Goal: Task Accomplishment & Management: Manage account settings

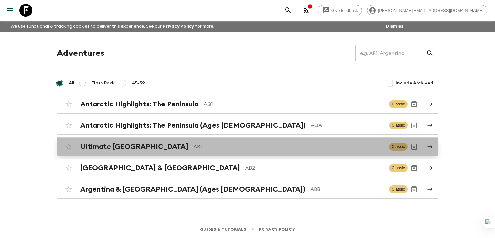
click at [128, 139] on link "Ultimate Argentina AR1 Classic" at bounding box center [248, 146] width 382 height 19
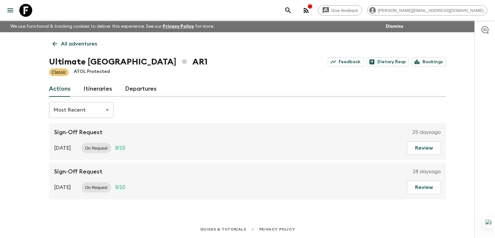
click at [91, 90] on link "Itineraries" at bounding box center [98, 88] width 29 height 15
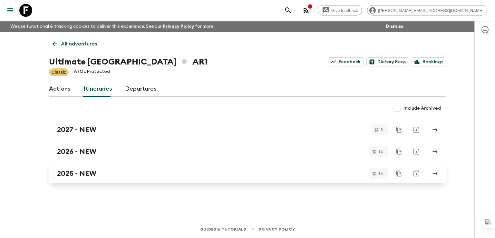
click at [82, 173] on h2 "2025 - NEW" at bounding box center [76, 173] width 39 height 8
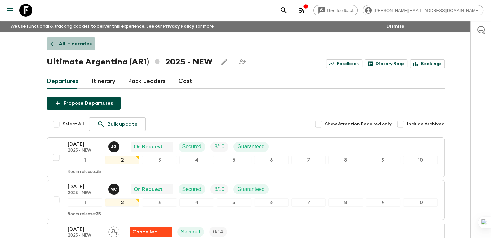
click at [51, 44] on icon at bounding box center [52, 44] width 5 height 5
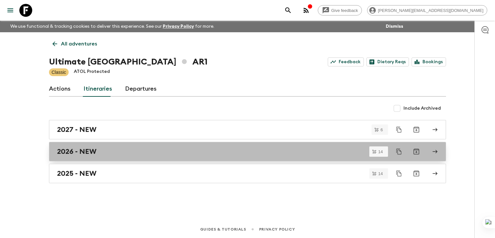
click at [76, 152] on h2 "2026 - NEW" at bounding box center [76, 151] width 39 height 8
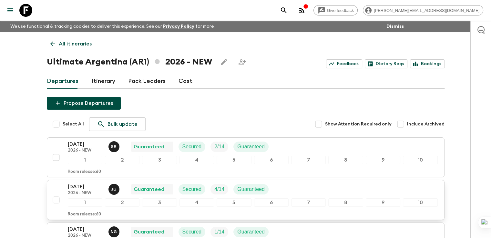
click at [85, 185] on p "[DATE]" at bounding box center [85, 187] width 35 height 8
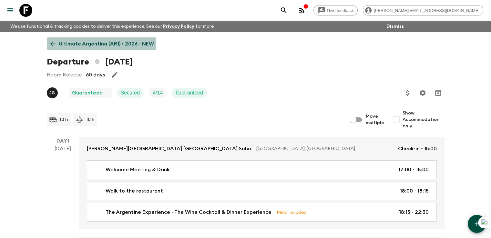
click at [54, 44] on icon at bounding box center [52, 43] width 7 height 7
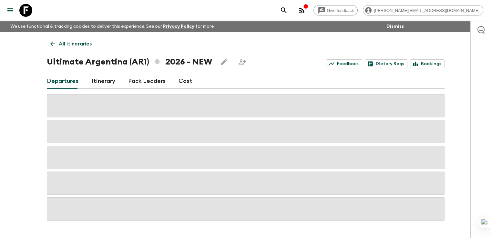
click at [53, 46] on icon at bounding box center [52, 43] width 7 height 7
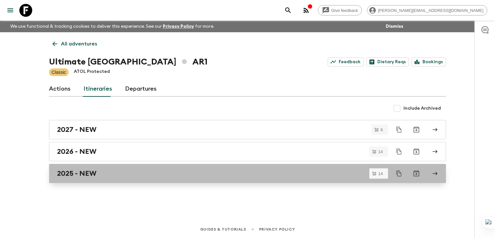
click at [71, 176] on h2 "2025 - NEW" at bounding box center [76, 173] width 39 height 8
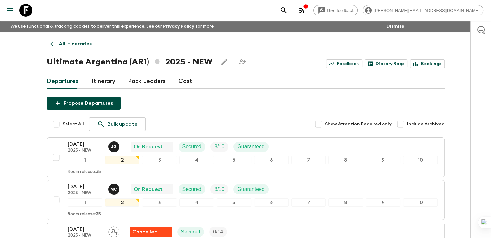
click at [102, 80] on link "Itinerary" at bounding box center [103, 81] width 24 height 15
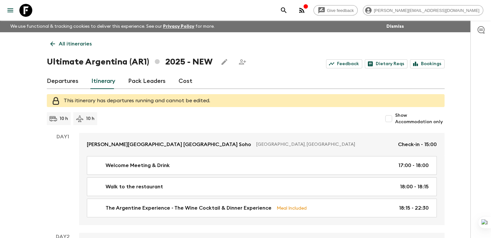
scroll to position [32, 0]
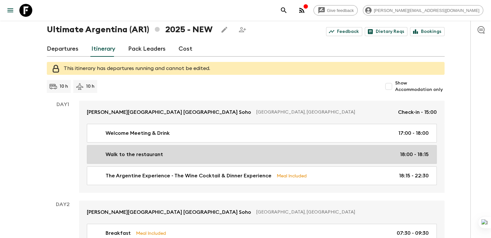
drag, startPoint x: 160, startPoint y: 173, endPoint x: 175, endPoint y: 172, distance: 14.6
click at [160, 173] on p "The Argentine Experience - The Wine Cocktail & Dinner Experience" at bounding box center [188, 176] width 166 height 8
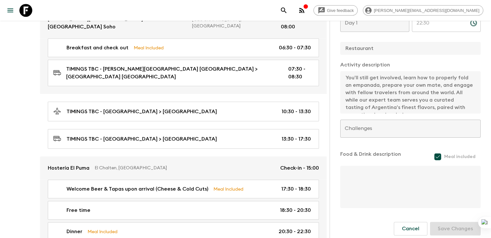
scroll to position [493, 0]
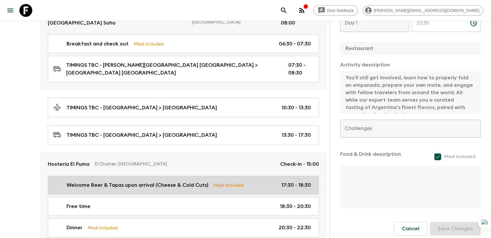
click at [103, 181] on p "Welcome Beer & Tapas upon arrival (Cheese & Cold Cuts)" at bounding box center [137, 185] width 142 height 8
type input "Welcome Beer & Tapas upon arrival (Cheese & Cold Cuts)"
type input "Hosteria El Puma"
type textarea "Welcome Beer & Tapas at the hotel (Cheese & Cold Cuts) 1 Beer+ 1 soft drink + C…"
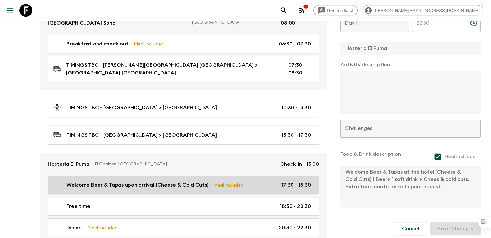
type input "Day 3"
type input "17:30"
type input "Day 3"
type input "18:30"
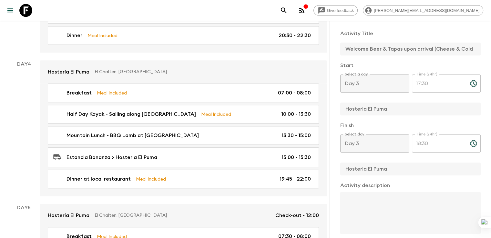
scroll to position [689, 0]
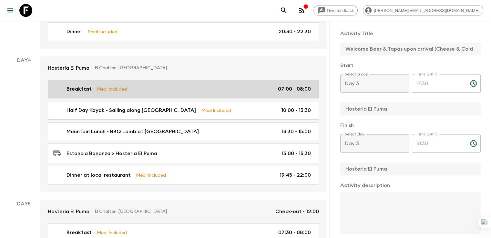
click at [84, 85] on p "Breakfast" at bounding box center [78, 89] width 25 height 8
type input "Breakfast"
type input "Day 4"
type input "07:00"
type input "Day 4"
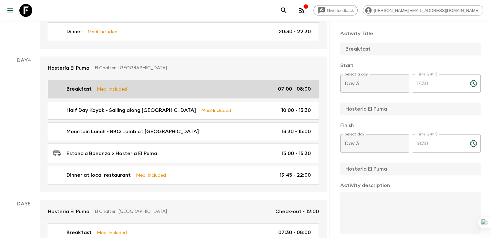
type input "08:00"
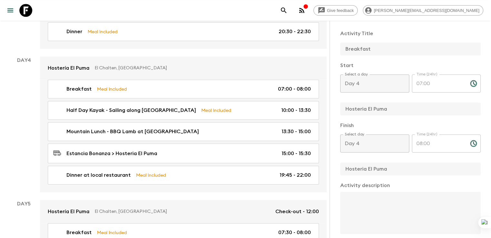
click at [485, 96] on div "Activity Information Comments This itinerary has departures running and cannot …" at bounding box center [409, 140] width 161 height 238
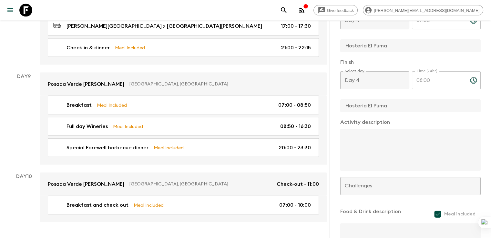
scroll to position [1407, 0]
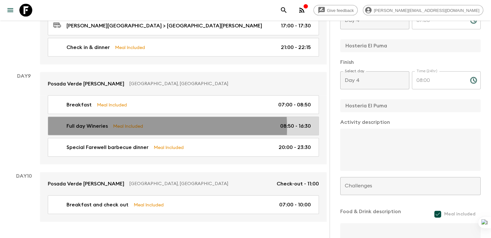
click at [93, 122] on p "Full day Wineries" at bounding box center [86, 126] width 41 height 8
type input "Full day Wineries"
type input "Mendoza"
type textarea "Create your own Blend, plus visit and wine paired picnic-lunch in a winery -Loc…"
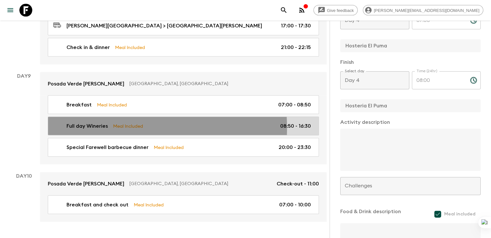
type textarea "3 course-gourmet lunch picnic style at the winery, with soft drinks and wine. P…"
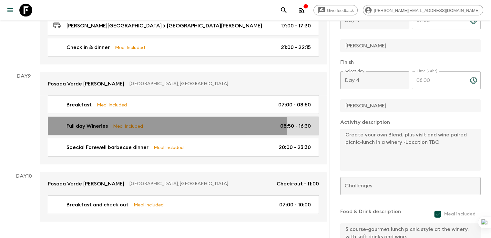
type input "Day 9"
type input "08:50"
type input "Day 9"
type input "16:30"
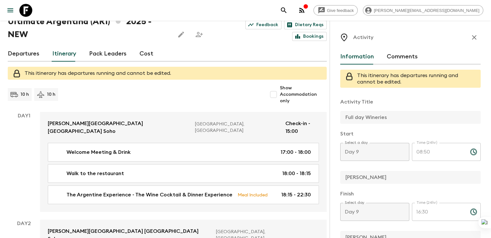
scroll to position [29, 0]
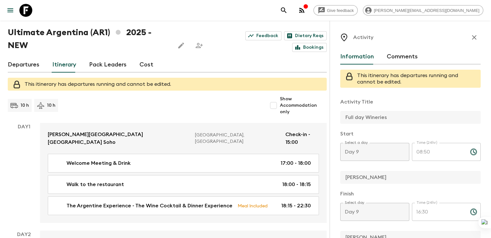
click at [33, 65] on link "Departures" at bounding box center [24, 64] width 32 height 15
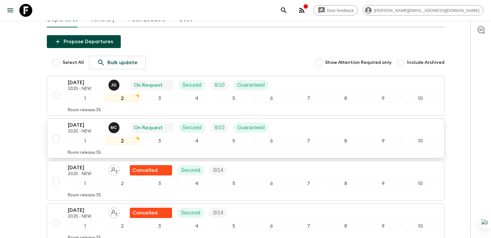
scroll to position [191, 0]
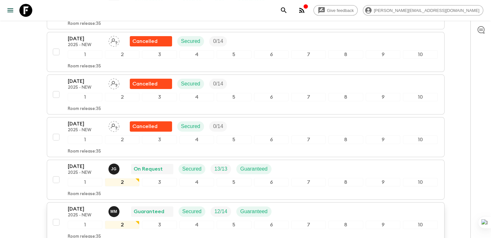
click at [83, 206] on p "22 Nov 2025" at bounding box center [85, 209] width 35 height 8
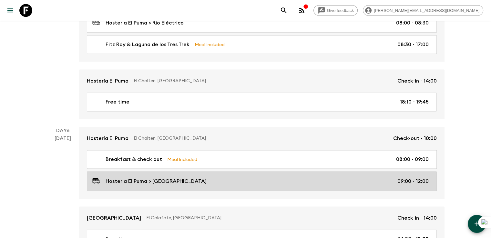
scroll to position [884, 0]
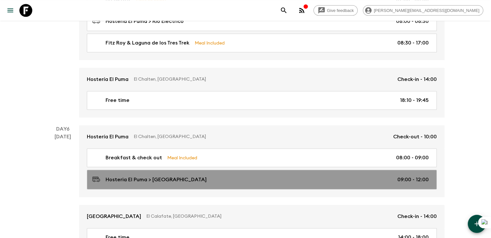
click at [187, 176] on p "Hosteria El Puma > [GEOGRAPHIC_DATA]" at bounding box center [155, 180] width 101 height 8
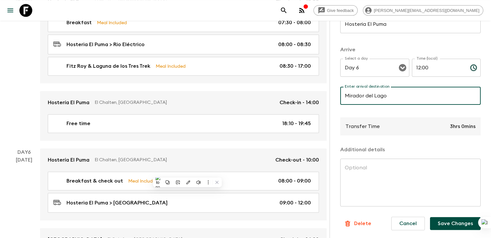
scroll to position [134, 0]
type input "Mirador del Lago"
click at [438, 225] on button "Save Changes" at bounding box center [455, 223] width 51 height 13
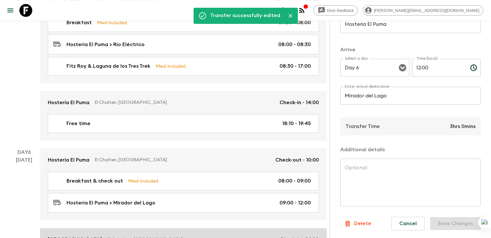
click at [85, 236] on p "[GEOGRAPHIC_DATA]" at bounding box center [75, 240] width 54 height 8
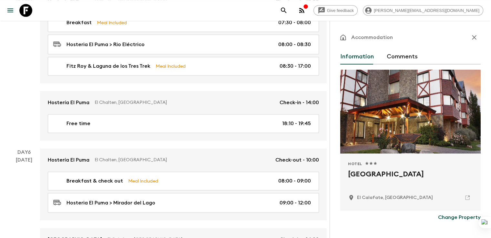
click at [459, 217] on p "Change Property" at bounding box center [459, 218] width 43 height 8
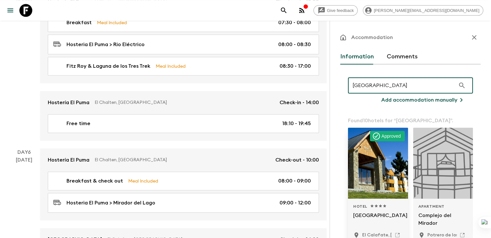
type input "mirador del lago"
click at [372, 160] on div at bounding box center [378, 163] width 60 height 71
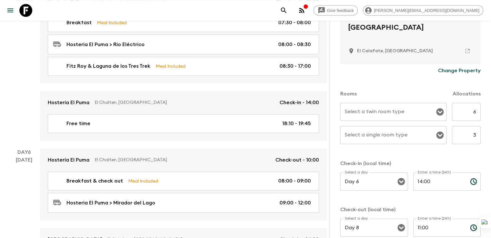
scroll to position [159, 0]
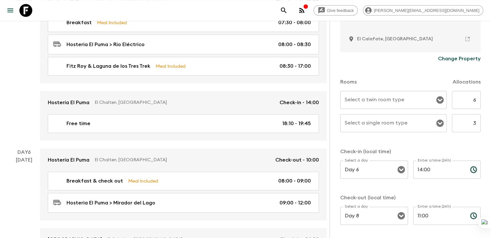
click at [357, 94] on div "Select a twin room type Select a twin room type" at bounding box center [393, 100] width 106 height 18
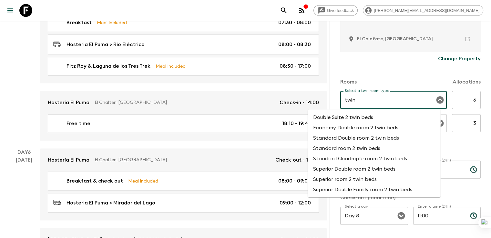
type input "twin"
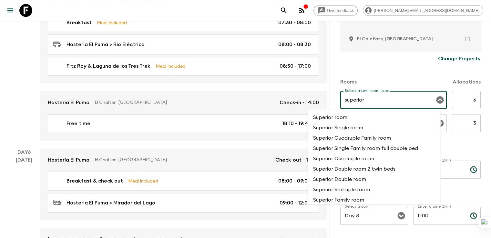
type input "superior"
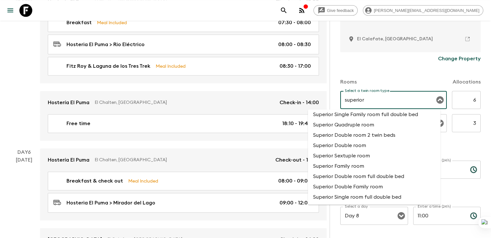
scroll to position [32, 0]
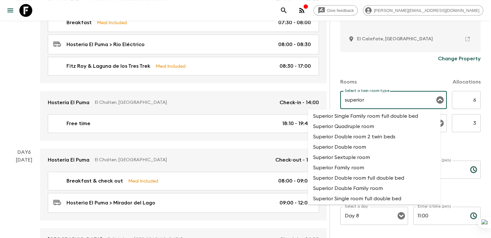
drag, startPoint x: 333, startPoint y: 99, endPoint x: 310, endPoint y: 99, distance: 23.2
click at [340, 99] on div "superior Select a twin room type" at bounding box center [393, 100] width 106 height 18
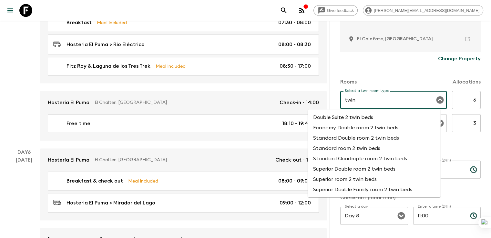
click at [351, 179] on li "Superior room 2 twin beds" at bounding box center [374, 179] width 133 height 10
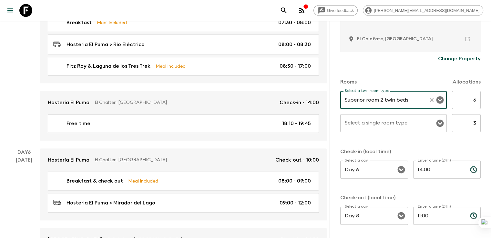
type input "Superior room 2 twin beds"
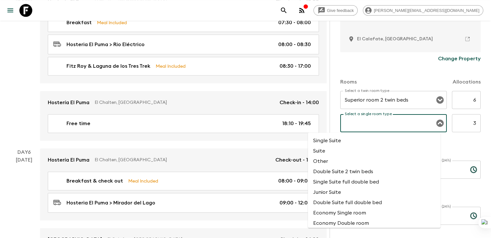
click at [343, 123] on input "Select a single room type" at bounding box center [388, 123] width 91 height 12
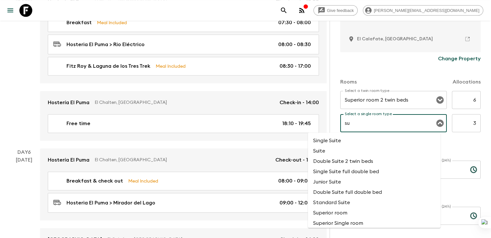
type input "s"
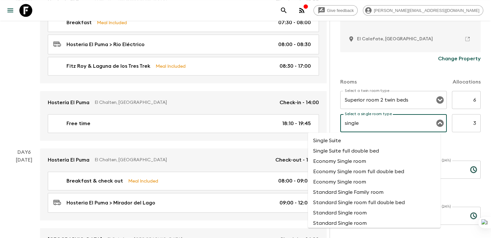
scroll to position [32, 0]
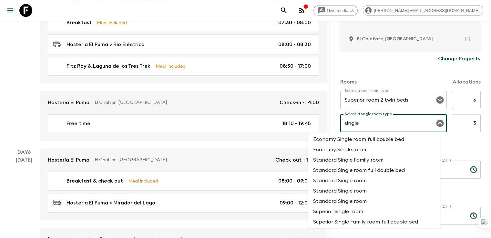
click at [356, 214] on li "Superior Single room" at bounding box center [374, 211] width 133 height 10
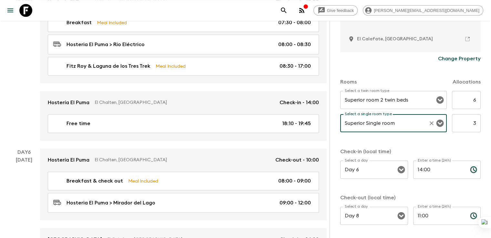
scroll to position [186, 0]
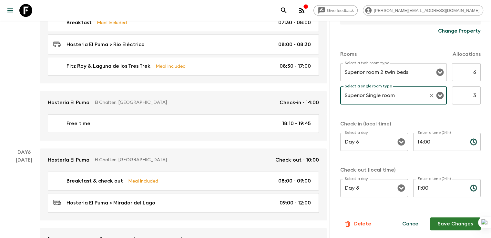
type input "Superior Single room"
click at [444, 225] on button "Save Changes" at bounding box center [455, 223] width 51 height 13
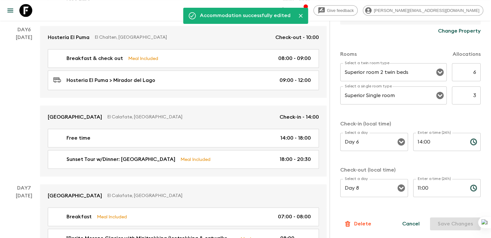
scroll to position [1023, 0]
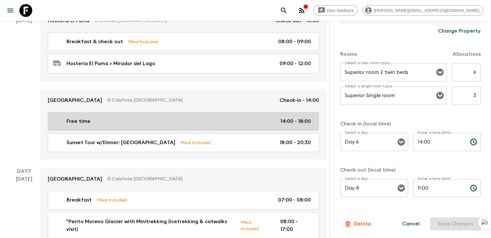
click at [74, 117] on p "Free time" at bounding box center [78, 121] width 24 height 8
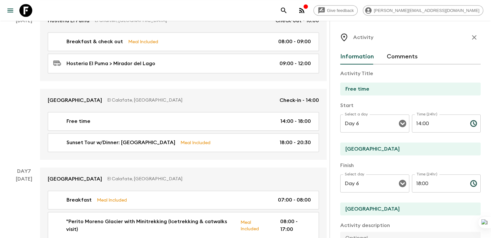
click at [359, 149] on input "Calafate Parque" at bounding box center [407, 149] width 135 height 13
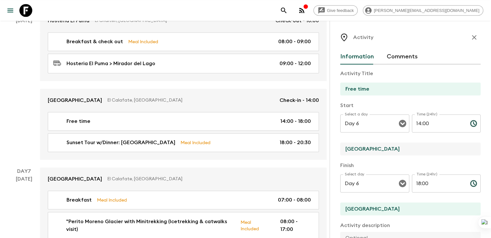
drag, startPoint x: 359, startPoint y: 149, endPoint x: 300, endPoint y: 149, distance: 58.4
click at [329, 149] on div "Activity Information Comments Activity Title Free time Start Select a day Day 6…" at bounding box center [409, 140] width 161 height 238
type input "Mirador del lago"
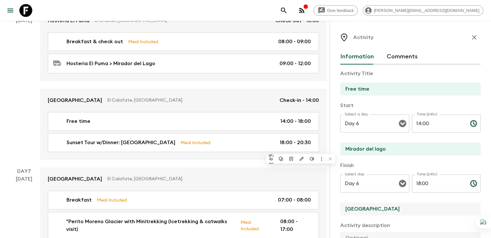
drag, startPoint x: 356, startPoint y: 207, endPoint x: 313, endPoint y: 208, distance: 42.9
click at [340, 208] on input "Calafate Parque" at bounding box center [407, 209] width 135 height 13
paste input "Mirador del lago"
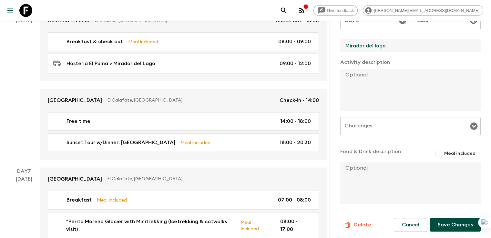
scroll to position [165, 0]
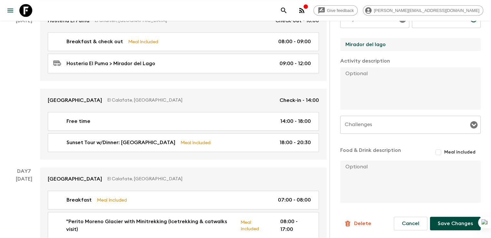
type input "Mirador del lago"
click at [445, 221] on button "Save Changes" at bounding box center [455, 224] width 51 height 14
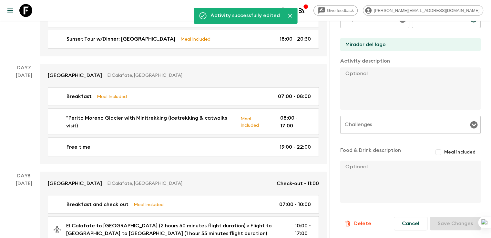
scroll to position [1136, 0]
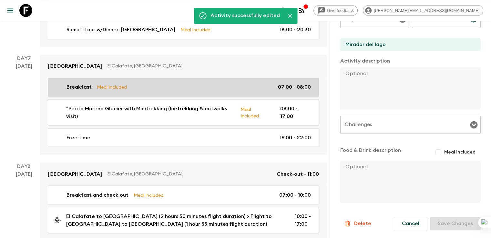
click at [85, 78] on link "Breakfast Meal Included 07:00 - 08:00" at bounding box center [183, 87] width 271 height 19
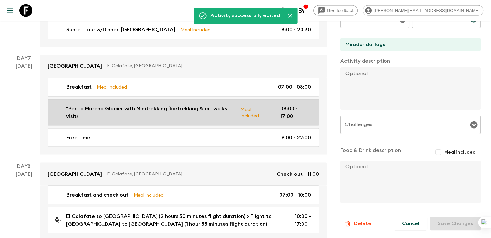
type input "Breakfast"
type input "Calafate Parque"
checkbox input "true"
type input "Day 7"
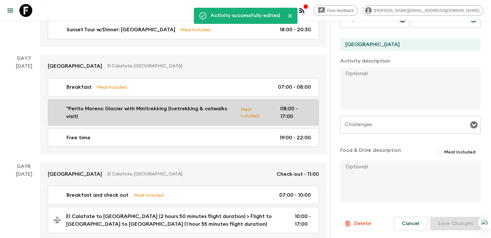
type input "07:00"
type input "Day 7"
type input "08:00"
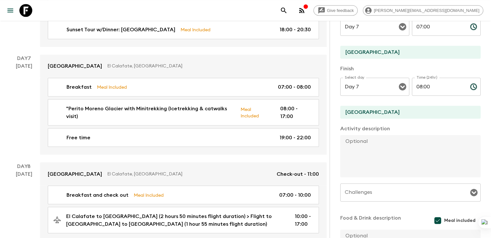
scroll to position [76, 0]
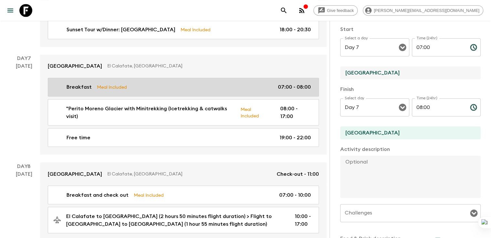
drag, startPoint x: 356, startPoint y: 75, endPoint x: 279, endPoint y: 67, distance: 77.5
paste input "Mirador del lago"
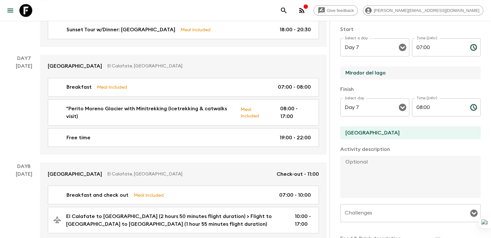
type input "Mirador del lago"
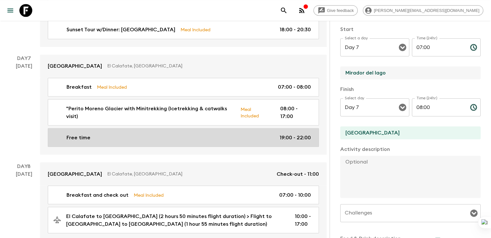
drag, startPoint x: 359, startPoint y: 132, endPoint x: 255, endPoint y: 126, distance: 103.4
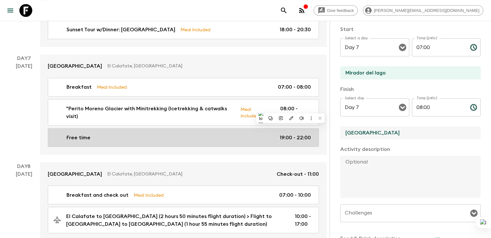
paste input "Mirador del lago"
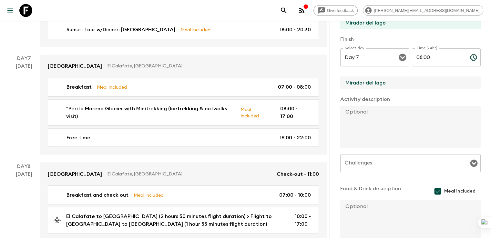
scroll to position [166, 0]
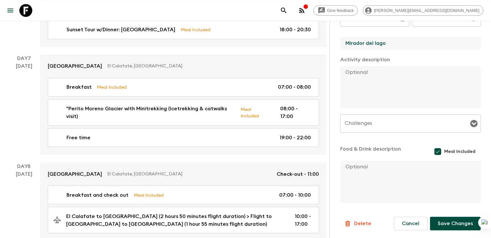
type input "Mirador del lago"
click at [452, 225] on button "Save Changes" at bounding box center [455, 224] width 51 height 14
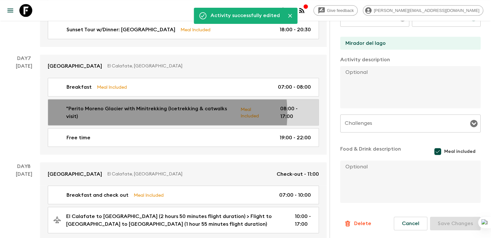
click at [156, 105] on p ""Perito Moreno Glacier with Minitrekking (Icetrekking & catwalks visit)" at bounding box center [150, 112] width 169 height 15
type input ""Perito Moreno Glacier with Minitrekking (Icetrekking & catwalks visit)"
type input "Los Glaciares National Park"
type textarea "Private Transfer & Guide - Shared activity: Boat & Icetrek (Guide does not emba…"
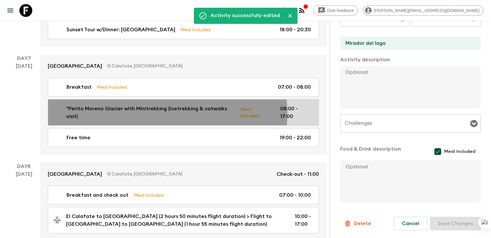
type textarea "Box Lunch Box Lunch includes: 1 gourmet sandwich, 1 quiche, 1 seasonal fruit, 1…"
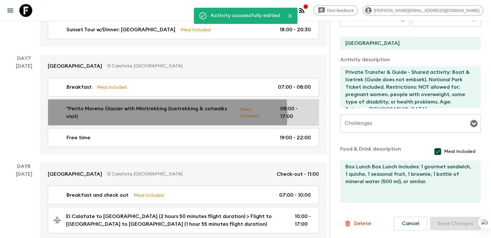
type input "08:00"
type input "17:00"
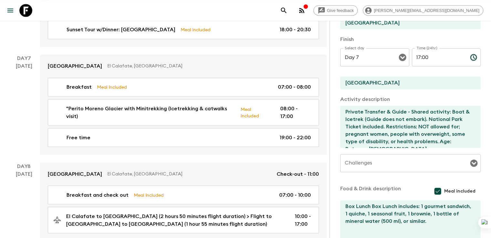
scroll to position [166, 0]
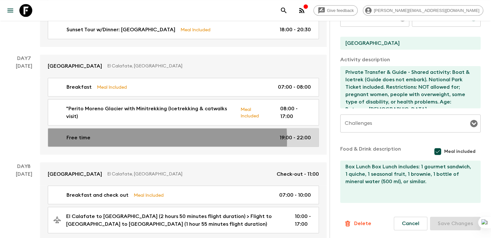
click at [80, 134] on p "Free time" at bounding box center [78, 138] width 24 height 8
type input "Free time"
type input "Calafate Parque"
checkbox input "false"
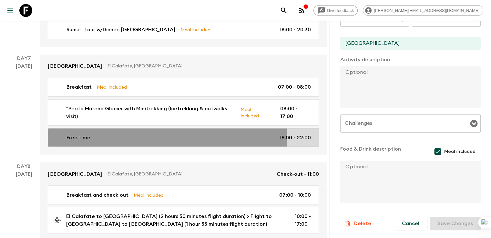
type input "19:00"
type input "22:00"
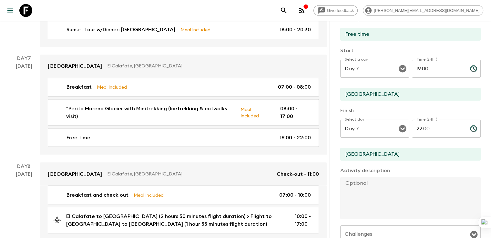
scroll to position [50, 0]
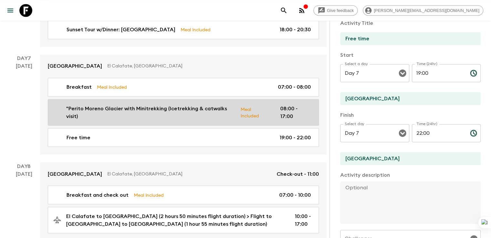
drag, startPoint x: 359, startPoint y: 99, endPoint x: 285, endPoint y: 95, distance: 74.3
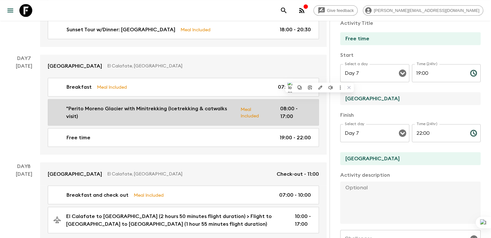
paste input "Mirador del lago"
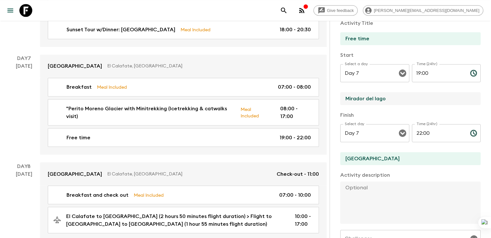
type input "Mirador del lago"
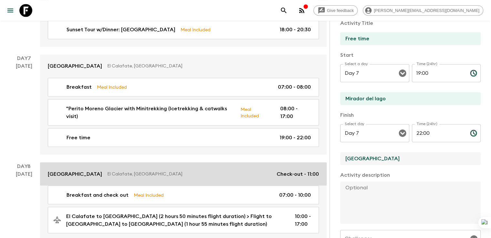
drag, startPoint x: 355, startPoint y: 156, endPoint x: 285, endPoint y: 158, distance: 70.0
paste input "Mirador del lago"
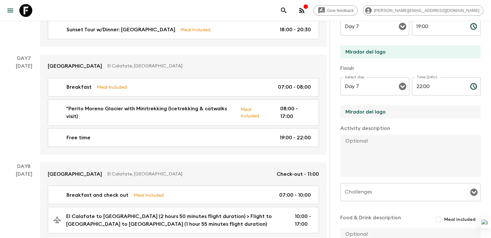
scroll to position [165, 0]
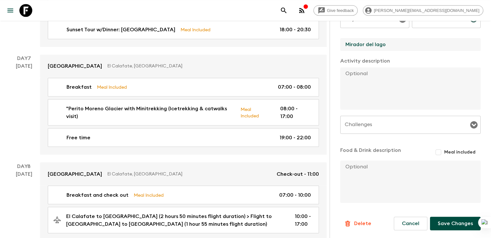
type input "Mirador del lago"
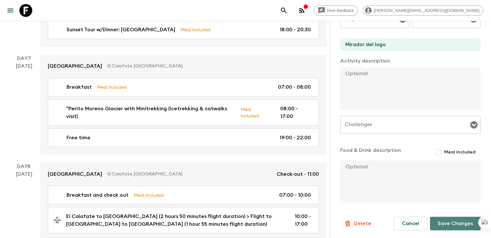
click at [449, 222] on button "Save Changes" at bounding box center [455, 224] width 51 height 14
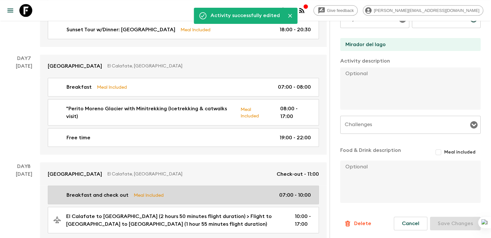
click at [85, 191] on p "Breakfast and check out" at bounding box center [97, 195] width 62 height 8
type input "Breakfast and check out"
type input "Calafate Parque"
checkbox input "true"
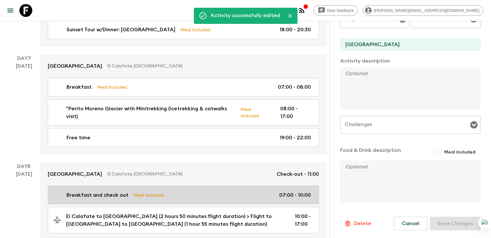
type input "Day 8"
type input "07:00"
type input "Day 8"
type input "10:00"
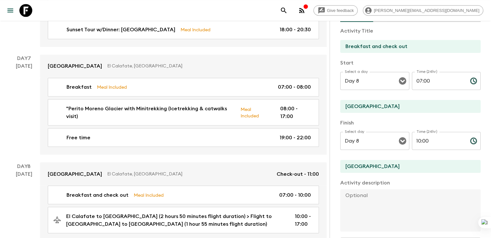
scroll to position [35, 0]
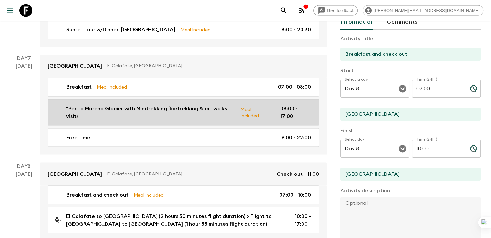
drag, startPoint x: 293, startPoint y: 106, endPoint x: 269, endPoint y: 105, distance: 23.9
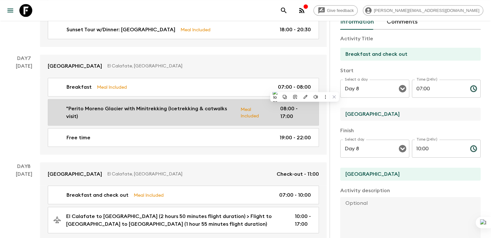
paste input "Mirador del lago"
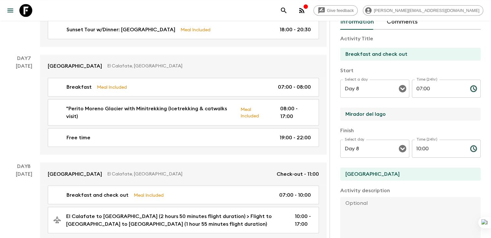
type input "Mirador del lago"
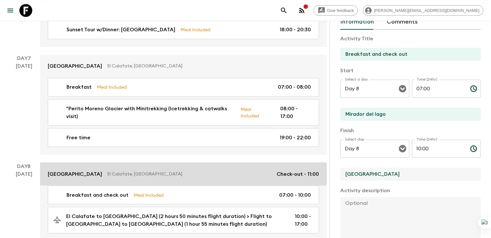
drag, startPoint x: 364, startPoint y: 176, endPoint x: 234, endPoint y: 144, distance: 134.0
paste input "Mirador del lago"
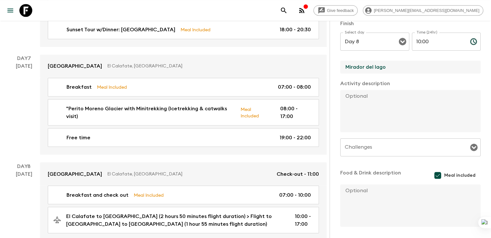
scroll to position [166, 0]
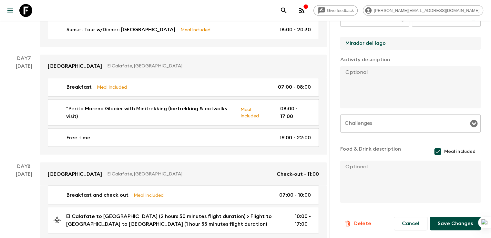
type input "Mirador del lago"
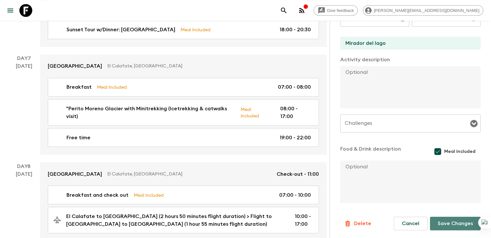
click at [447, 220] on button "Save Changes" at bounding box center [455, 224] width 51 height 14
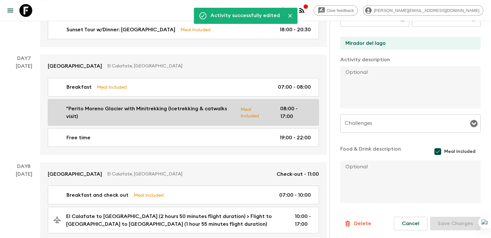
click at [82, 105] on p ""Perito Moreno Glacier with Minitrekking (Icetrekking & catwalks visit)" at bounding box center [150, 112] width 169 height 15
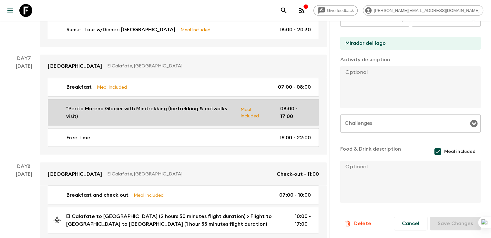
type input ""Perito Moreno Glacier with Minitrekking (Icetrekking & catwalks visit)"
type input "Los Glaciares National Park"
type textarea "Private Transfer & Guide - Shared activity: Boat & Icetrek (Guide does not emba…"
type textarea "Box Lunch Box Lunch includes: 1 gourmet sandwich, 1 quiche, 1 seasonal fruit, 1…"
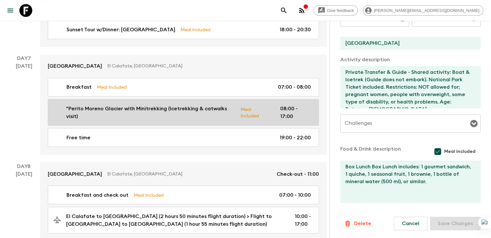
type input "Day 7"
type input "08:00"
type input "Day 7"
type input "17:00"
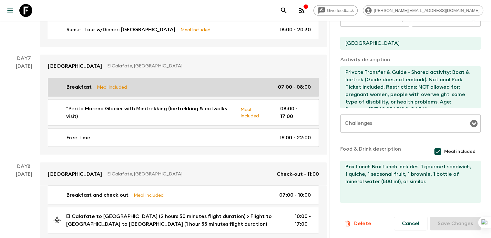
click at [80, 83] on p "Breakfast" at bounding box center [78, 87] width 25 height 8
type input "Breakfast"
type input "Mirador del lago"
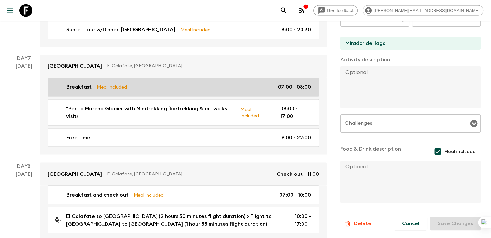
type input "07:00"
type input "08:00"
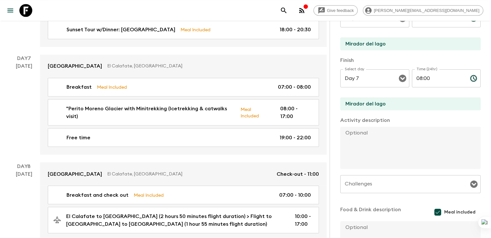
scroll to position [69, 0]
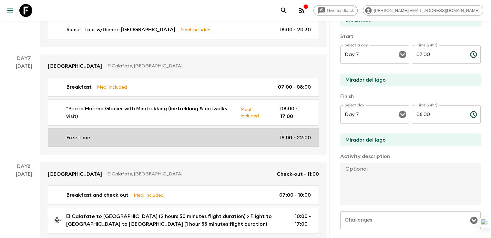
click at [85, 134] on p "Free time" at bounding box center [78, 138] width 24 height 8
type input "Free time"
checkbox input "false"
type input "19:00"
type input "22:00"
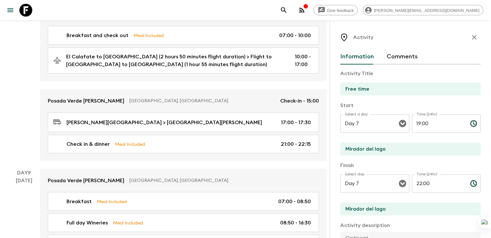
scroll to position [1231, 0]
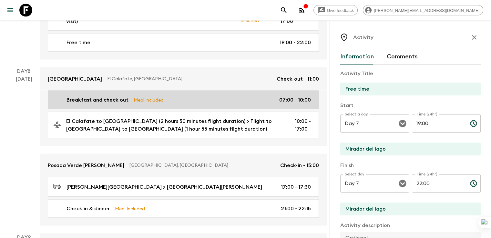
click at [92, 96] on p "Breakfast and check out" at bounding box center [97, 100] width 62 height 8
type input "Breakfast and check out"
checkbox input "true"
type input "Day 8"
type input "07:00"
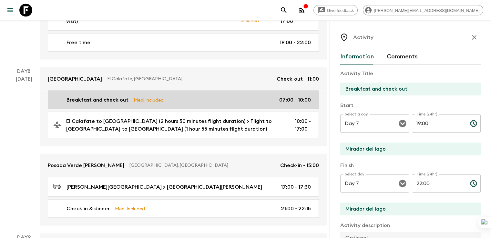
type input "Day 8"
type input "10:00"
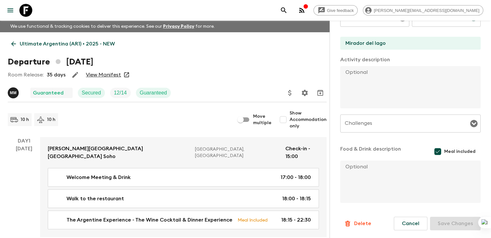
click at [19, 41] on link "Ultimate Argentina (AR1) • 2025 - NEW" at bounding box center [63, 43] width 111 height 13
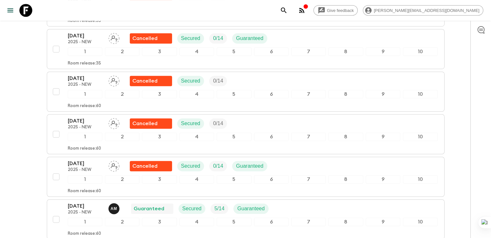
scroll to position [450, 0]
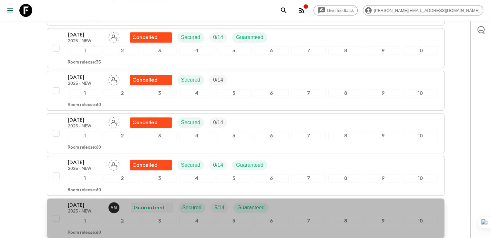
click at [77, 201] on p "20 Dec 2025" at bounding box center [85, 205] width 35 height 8
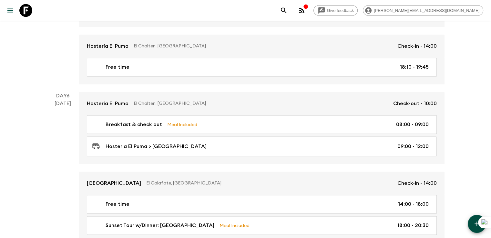
scroll to position [926, 0]
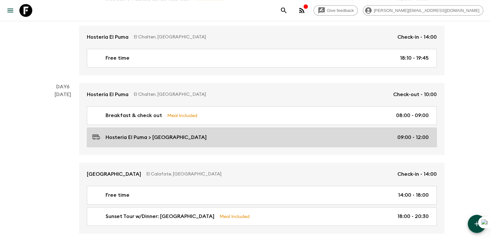
click at [185, 133] on div "Hosteria El Puma > Calafate Parque 09:00 - 12:00" at bounding box center [260, 137] width 336 height 9
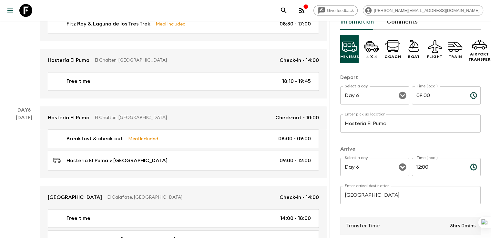
scroll to position [134, 0]
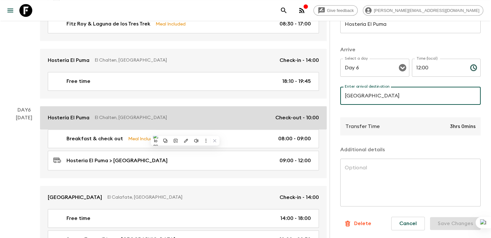
paste input "Mirador del lago"
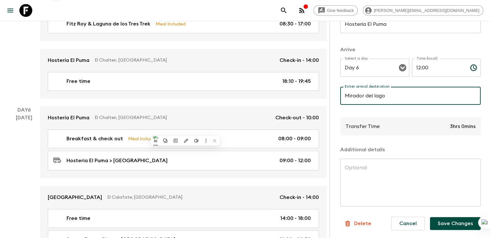
type input "Mirador del lago"
click at [447, 221] on button "Save Changes" at bounding box center [455, 223] width 51 height 13
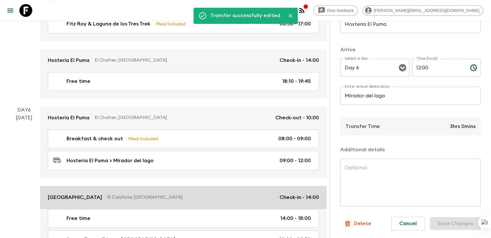
click at [92, 194] on p "[GEOGRAPHIC_DATA]" at bounding box center [75, 198] width 54 height 8
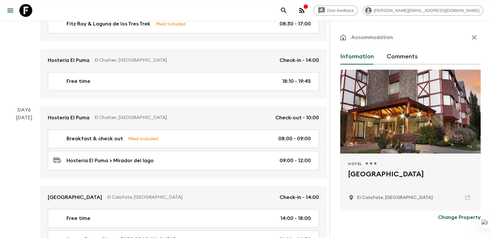
click at [443, 217] on p "Change Property" at bounding box center [459, 218] width 43 height 8
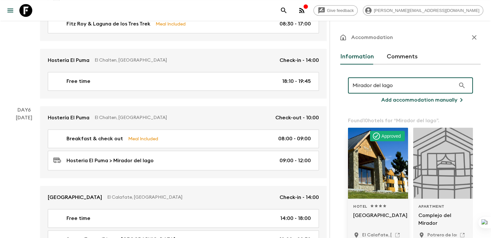
type input "Mirador del lago"
click at [352, 145] on div at bounding box center [378, 163] width 60 height 71
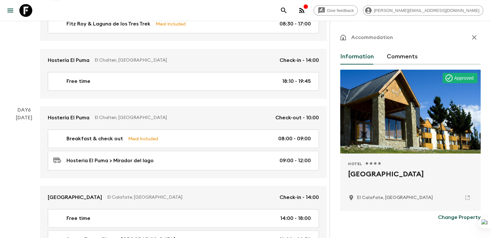
scroll to position [186, 0]
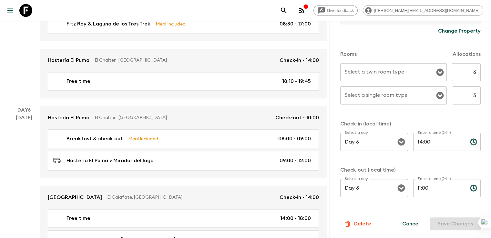
click at [352, 71] on div "Select a twin room type Select a twin room type" at bounding box center [393, 72] width 106 height 18
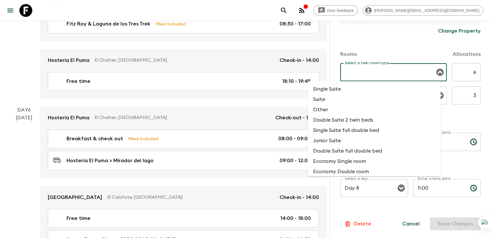
type input "s"
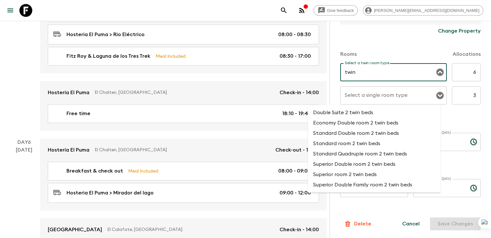
scroll to position [958, 0]
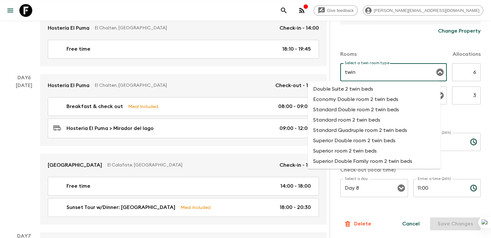
click at [349, 152] on li "Superior room 2 twin beds" at bounding box center [374, 150] width 133 height 10
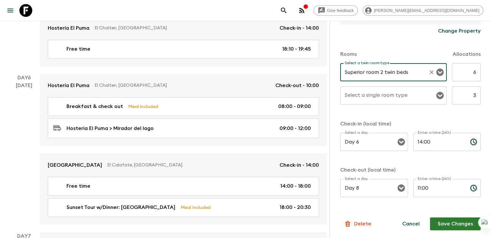
type input "Superior room 2 twin beds"
click at [343, 100] on input "Select a single room type" at bounding box center [388, 95] width 91 height 12
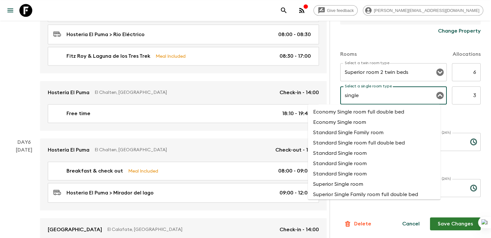
scroll to position [65, 0]
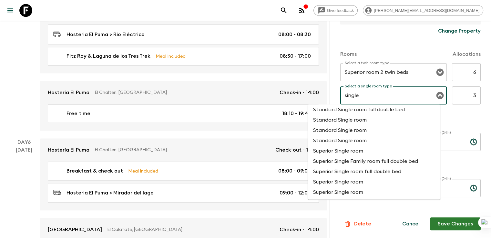
click at [352, 194] on li "Superior Single room" at bounding box center [374, 192] width 133 height 10
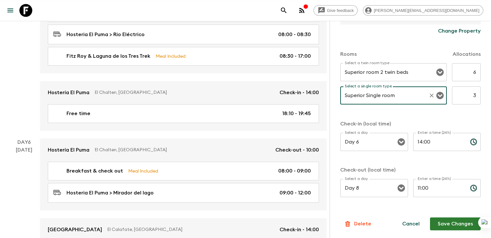
type input "Superior Single room"
click at [452, 222] on button "Save Changes" at bounding box center [455, 223] width 51 height 13
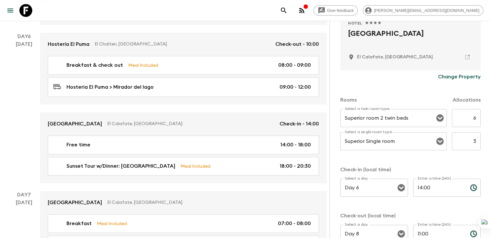
scroll to position [962, 0]
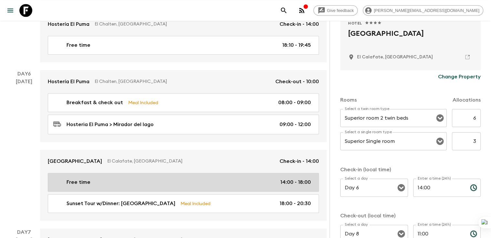
click at [74, 178] on p "Free time" at bounding box center [78, 182] width 24 height 8
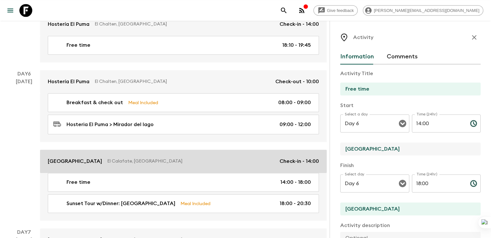
drag, startPoint x: 322, startPoint y: 148, endPoint x: 292, endPoint y: 148, distance: 29.7
paste input "Mirador del lago"
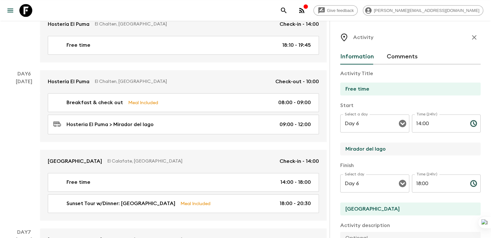
type input "Mirador del lago"
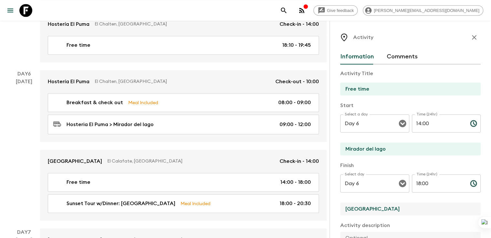
drag, startPoint x: 359, startPoint y: 210, endPoint x: 290, endPoint y: 206, distance: 68.5
paste input "Mirador del lago"
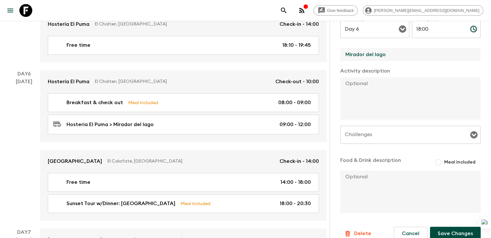
scroll to position [165, 0]
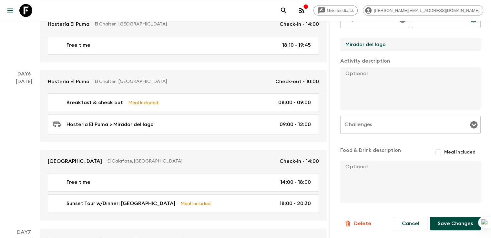
type input "Mirador del lago"
click at [456, 220] on button "Save Changes" at bounding box center [455, 224] width 51 height 14
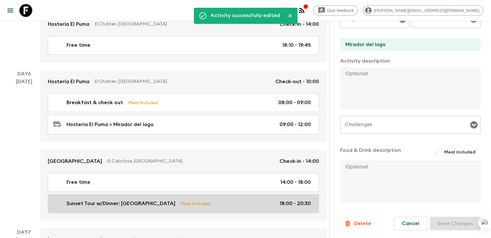
click at [97, 200] on p "Sunset Tour w/Dinner: [GEOGRAPHIC_DATA]" at bounding box center [120, 204] width 109 height 8
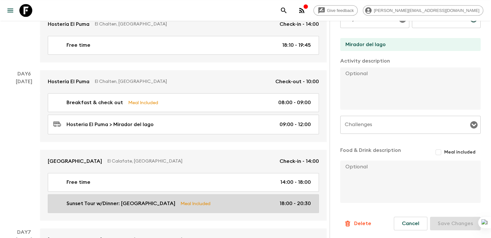
type input "Sunset Tour w/Dinner: [GEOGRAPHIC_DATA]"
type input "Nativos Lakes & Caves"
type textarea "“Nativo Experience – Lakes and caves” is a 4x4 activity through the Argentino L…"
checkbox input "true"
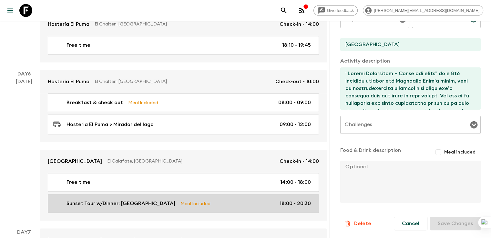
type input "18:00"
type input "20:30"
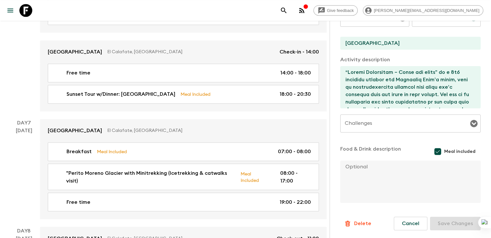
scroll to position [1075, 0]
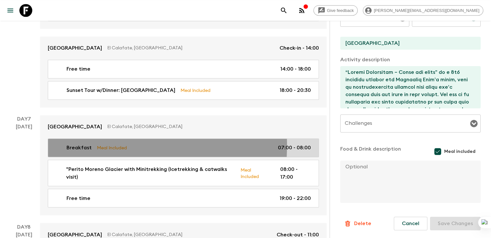
click at [81, 144] on p "Breakfast" at bounding box center [78, 148] width 25 height 8
type input "Breakfast"
type input "Calafate Parque"
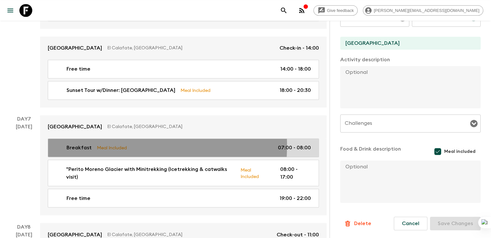
type input "Day 7"
type input "07:00"
type input "Day 7"
type input "08:00"
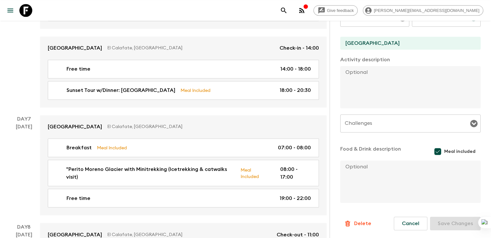
click at [485, 104] on div "Activity Information Comments Activity Title Breakfast Start Select a day Day 7…" at bounding box center [409, 140] width 161 height 238
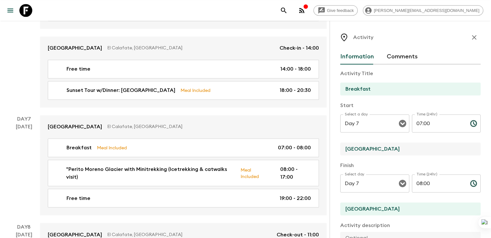
drag, startPoint x: 355, startPoint y: 151, endPoint x: 306, endPoint y: 151, distance: 48.7
click at [329, 151] on div "Activity Information Comments Activity Title Breakfast Start Select a day Day 7…" at bounding box center [409, 140] width 161 height 238
paste input "Mirador del lago"
type input "Mirador del lago"
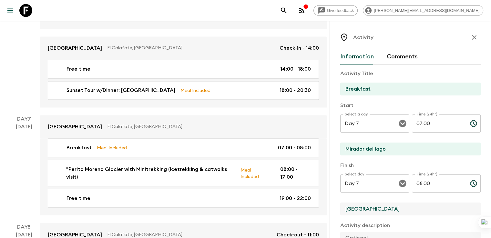
drag, startPoint x: 349, startPoint y: 208, endPoint x: 297, endPoint y: 207, distance: 51.3
click at [329, 207] on div "Activity Information Comments Activity Title Breakfast Start Select a day Day 7…" at bounding box center [409, 140] width 161 height 238
paste input "Mirador del lago"
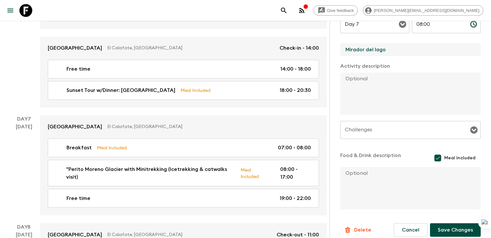
scroll to position [166, 0]
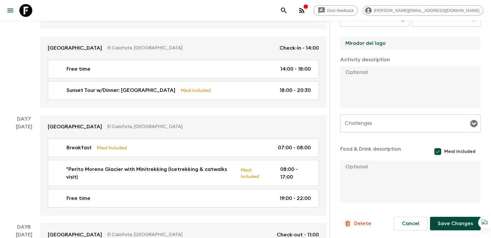
type input "Mirador del lago"
click at [451, 224] on button "Save Changes" at bounding box center [455, 224] width 51 height 14
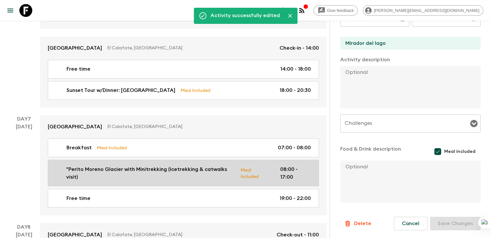
click at [87, 165] on p ""Perito Moreno Glacier with Minitrekking (Icetrekking & catwalks visit)" at bounding box center [150, 172] width 169 height 15
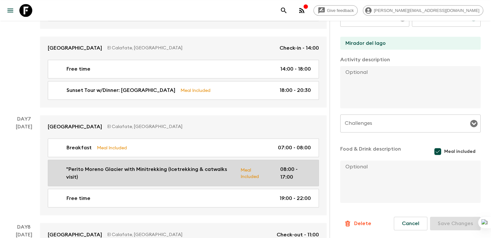
type input ""Perito Moreno Glacier with Minitrekking (Icetrekking & catwalks visit)"
type input "Los Glaciares National Park"
type textarea "Private Transfer & Guide - Shared activity: Boat & Icetrek (Guide does not emba…"
type textarea "Box Lunch Box Lunch includes: 1 gourmet sandwich, 1 quiche, 1 seasonal fruit, 1…"
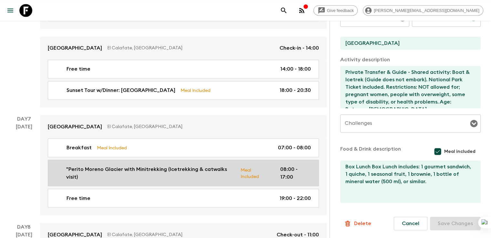
type input "08:00"
type input "17:00"
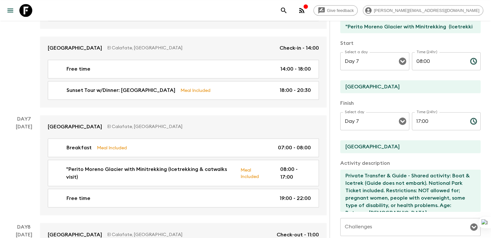
scroll to position [41, 0]
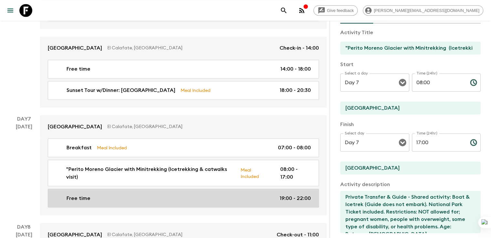
click at [74, 189] on link "Free time 19:00 - 22:00" at bounding box center [183, 198] width 271 height 19
type input "Free time"
type input "Calafate Parque"
checkbox input "false"
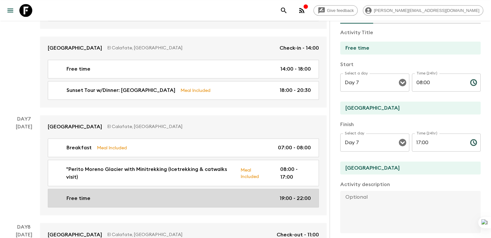
type input "19:00"
type input "22:00"
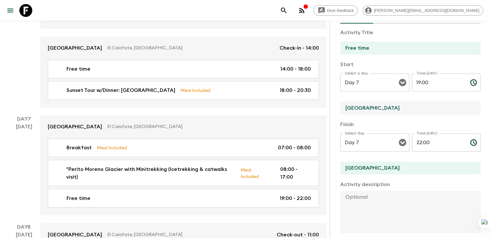
drag, startPoint x: 365, startPoint y: 107, endPoint x: 294, endPoint y: 107, distance: 71.3
paste input "Mirador del lago"
type input "Mirador del lago"
drag, startPoint x: 358, startPoint y: 169, endPoint x: 298, endPoint y: 170, distance: 60.0
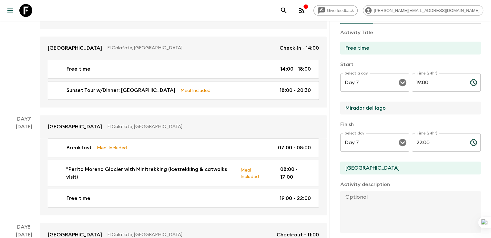
click at [329, 170] on div "Activity Information Comments Activity Title Free time Start Select a day Day 7…" at bounding box center [409, 140] width 161 height 238
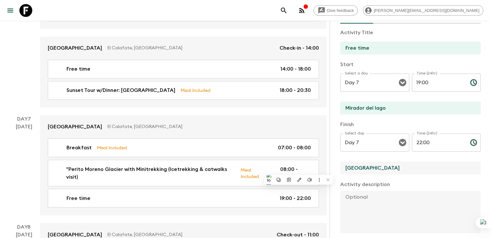
paste input "Mirador del lago"
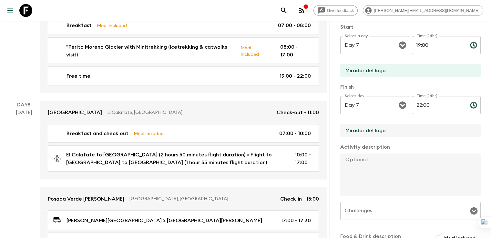
scroll to position [1241, 0]
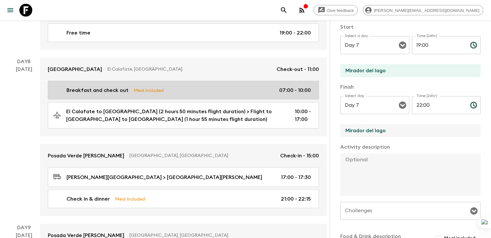
type input "Mirador del lago"
click at [102, 86] on p "Breakfast and check out" at bounding box center [97, 90] width 62 height 8
type input "Breakfast and check out"
type input "Calafate Parque"
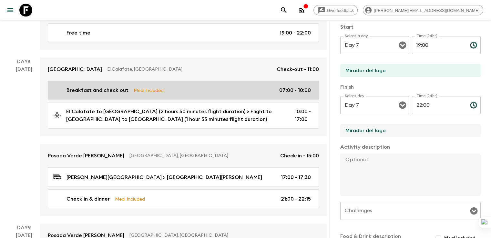
checkbox input "true"
type input "Day 8"
type input "07:00"
type input "Day 8"
type input "10:00"
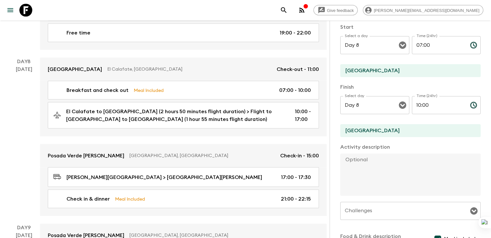
drag, startPoint x: 307, startPoint y: 74, endPoint x: 289, endPoint y: 73, distance: 18.4
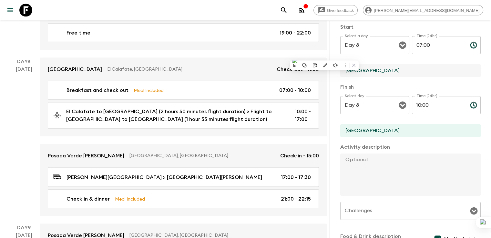
paste input "Mirador del lago"
type input "Mirador del lago"
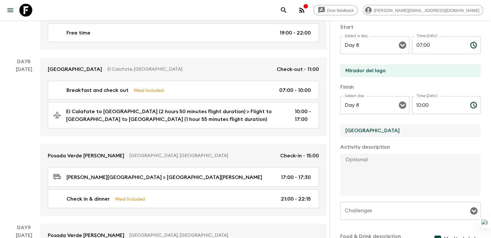
drag, startPoint x: 350, startPoint y: 133, endPoint x: 311, endPoint y: 136, distance: 39.4
click at [340, 136] on input "Calafate Parque" at bounding box center [407, 130] width 135 height 13
paste input "Mirador del lago"
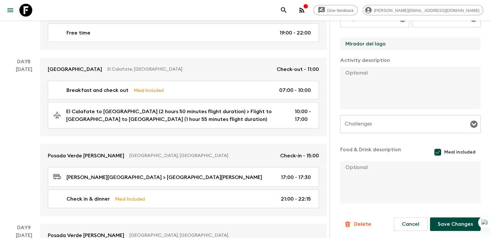
scroll to position [166, 0]
type input "Mirador del lago"
click at [437, 225] on button "Save Changes" at bounding box center [455, 224] width 51 height 14
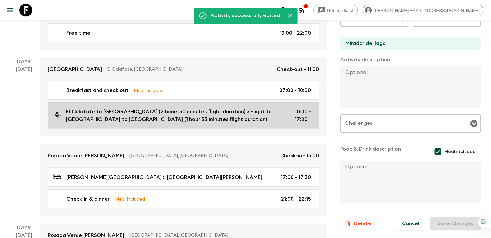
click at [116, 108] on p "El Calafate to [GEOGRAPHIC_DATA] (2 hours 50 minutes flight duration) > Flight …" at bounding box center [175, 115] width 218 height 15
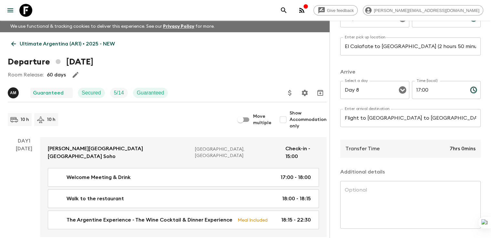
click at [19, 43] on link "Ultimate Argentina (AR1) • 2025 - NEW" at bounding box center [63, 43] width 111 height 13
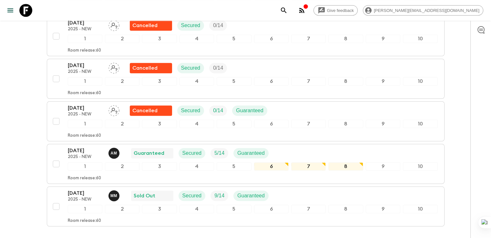
scroll to position [548, 0]
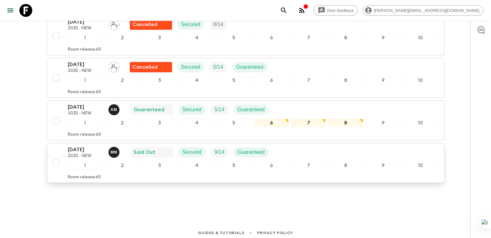
click at [74, 154] on p "2025 - NEW" at bounding box center [85, 156] width 35 height 5
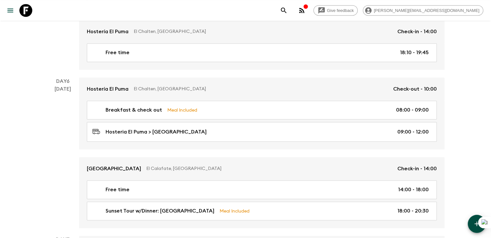
scroll to position [934, 0]
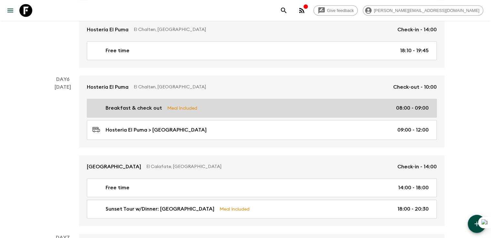
click at [186, 125] on div "Hosteria El Puma > Calafate Parque 09:00 - 12:00" at bounding box center [260, 129] width 336 height 9
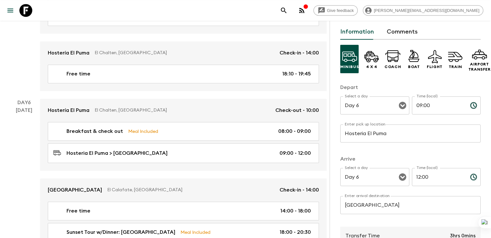
scroll to position [65, 0]
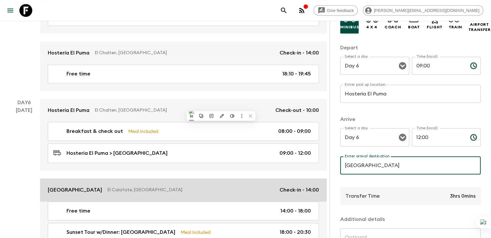
paste input "Mirador del lago"
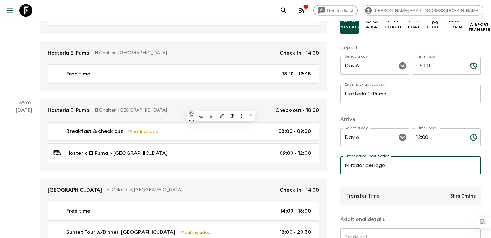
scroll to position [134, 0]
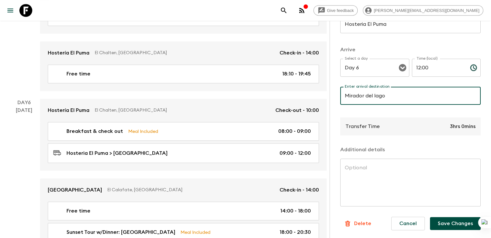
type input "Mirador del lago"
click at [457, 225] on button "Save Changes" at bounding box center [455, 223] width 51 height 13
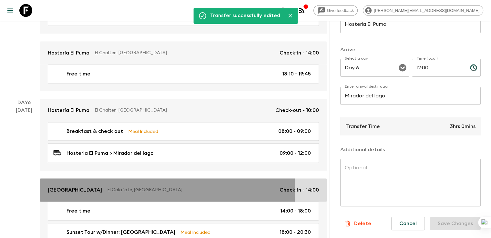
click at [86, 186] on p "[GEOGRAPHIC_DATA]" at bounding box center [75, 190] width 54 height 8
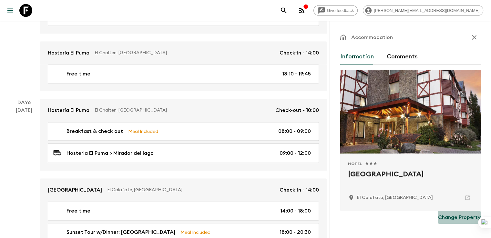
click at [457, 218] on p "Change Property" at bounding box center [459, 218] width 43 height 8
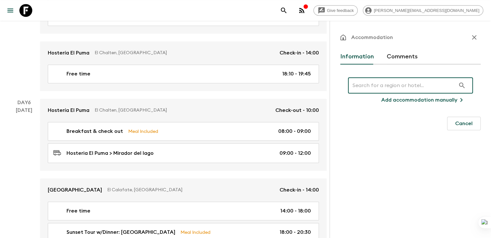
click at [389, 87] on input "text" at bounding box center [401, 85] width 107 height 18
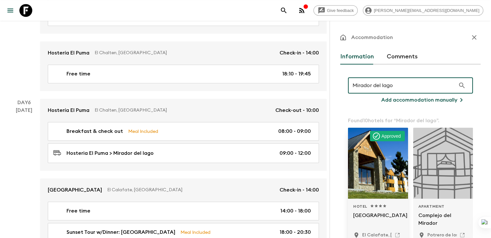
type input "Mirador del lago"
click at [360, 150] on div at bounding box center [378, 163] width 60 height 71
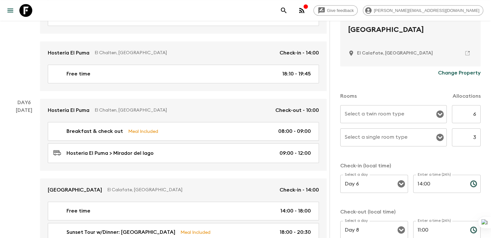
scroll to position [146, 0]
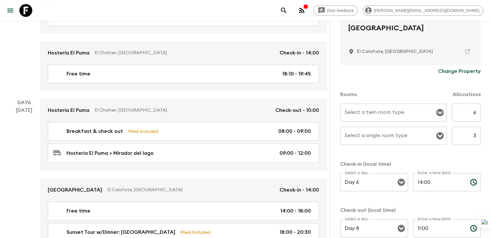
click at [343, 111] on input "Select a twin room type" at bounding box center [388, 112] width 91 height 12
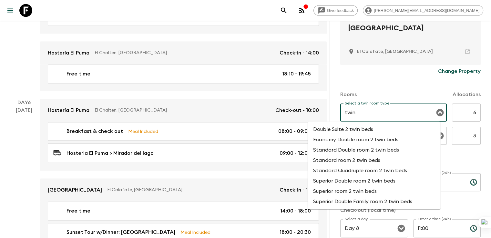
click at [347, 191] on li "Superior room 2 twin beds" at bounding box center [374, 191] width 133 height 10
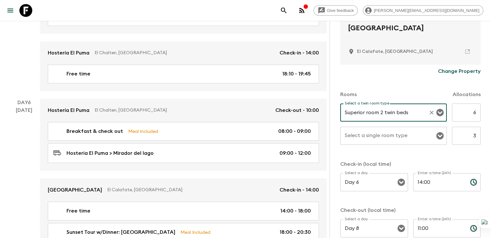
type input "Superior room 2 twin beds"
click at [343, 140] on input "Select a single room type" at bounding box center [388, 136] width 91 height 12
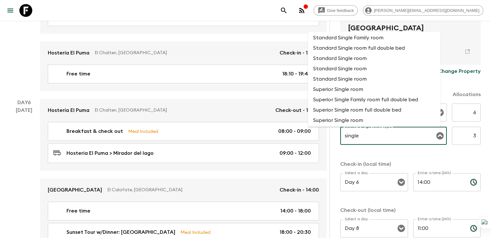
scroll to position [65, 0]
click at [345, 78] on li "Superior Single room" at bounding box center [374, 78] width 133 height 10
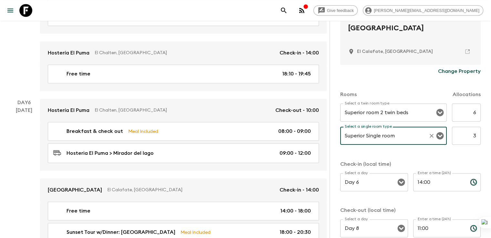
scroll to position [186, 0]
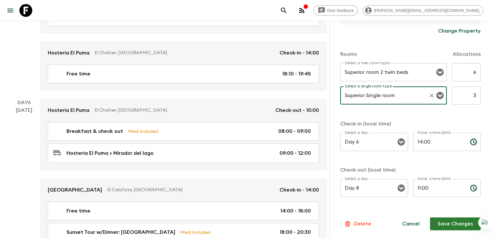
type input "Superior Single room"
click at [455, 227] on button "Save Changes" at bounding box center [455, 223] width 51 height 13
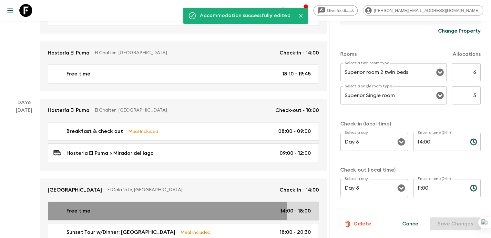
click at [79, 207] on p "Free time" at bounding box center [78, 211] width 24 height 8
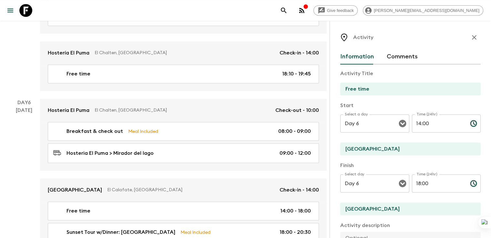
drag, startPoint x: 349, startPoint y: 148, endPoint x: 303, endPoint y: 149, distance: 46.1
click at [329, 149] on div "Activity Information Comments Activity Title Free time Start Select a day Day 6…" at bounding box center [409, 140] width 161 height 238
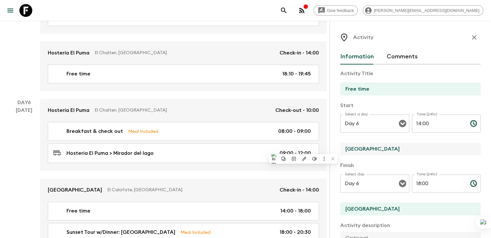
paste input "Mirador del lago"
type input "Mirador del lago"
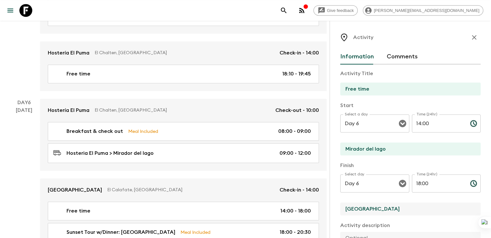
drag, startPoint x: 293, startPoint y: 207, endPoint x: 248, endPoint y: 203, distance: 45.4
paste input "Mirador del lago"
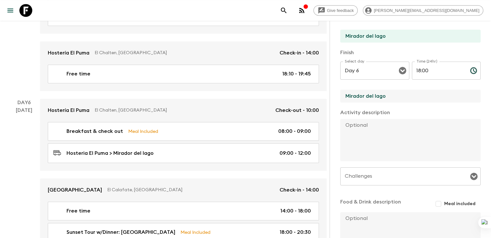
scroll to position [156, 0]
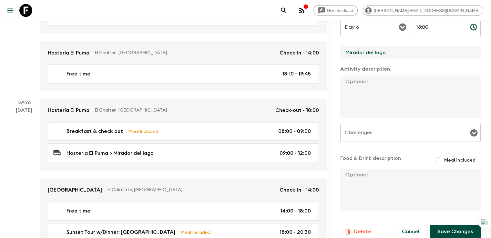
type input "Mirador del lago"
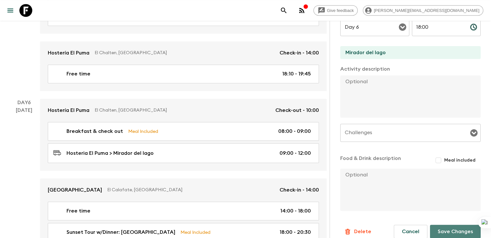
click at [457, 228] on button "Save Changes" at bounding box center [455, 232] width 51 height 14
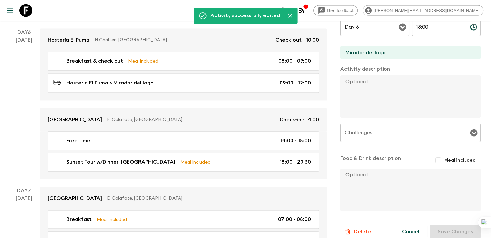
scroll to position [1067, 0]
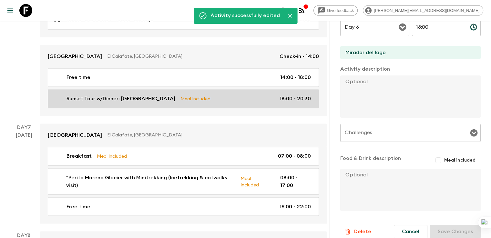
click at [89, 95] on p "Sunset Tour w/Dinner: [GEOGRAPHIC_DATA]" at bounding box center [120, 99] width 109 height 8
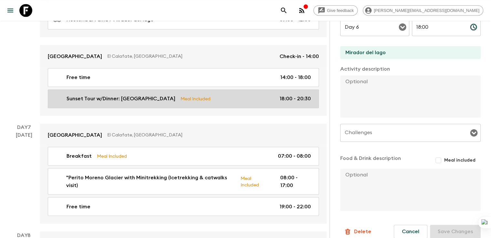
type input "Sunset Tour w/Dinner: [GEOGRAPHIC_DATA]"
type input "Nativos Lakes & Caves"
type textarea "“Nativo Experience – Lakes and caves” is a 4x4 activity through the Argentino L…"
checkbox input "true"
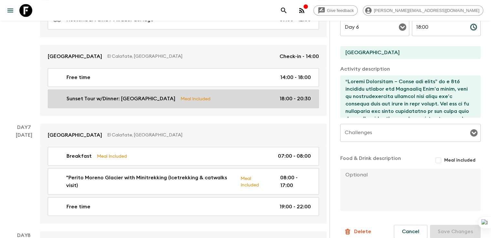
type input "18:00"
type input "20:30"
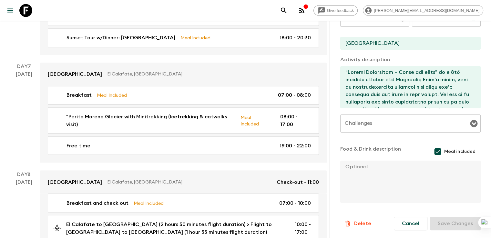
scroll to position [1139, 0]
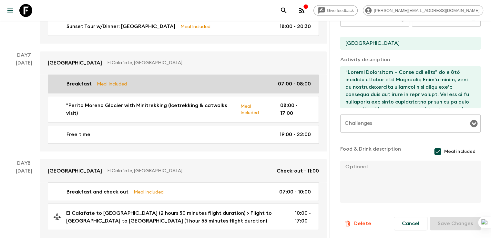
click at [77, 80] on p "Breakfast" at bounding box center [78, 84] width 25 height 8
type input "Breakfast"
type input "Calafate Parque"
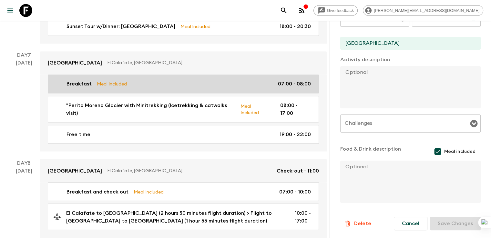
type input "Day 7"
type input "07:00"
type input "Day 7"
type input "08:00"
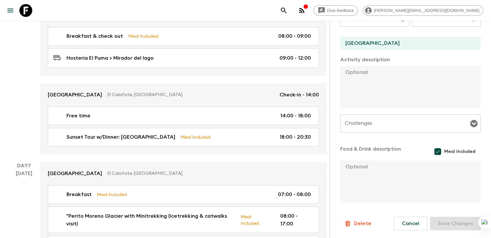
scroll to position [1016, 0]
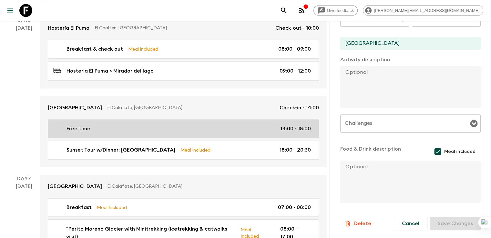
click at [79, 125] on p "Free time" at bounding box center [78, 129] width 24 height 8
type input "Free time"
type input "Mirador del lago"
checkbox input "false"
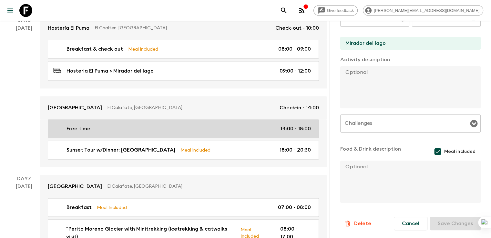
type input "Day 6"
type input "14:00"
type input "Day 6"
type input "18:00"
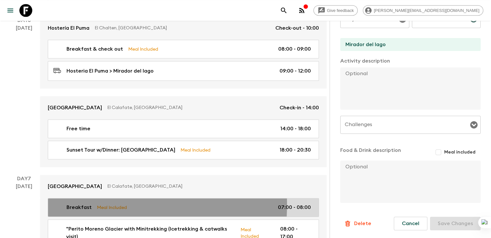
click at [74, 204] on p "Breakfast" at bounding box center [78, 208] width 25 height 8
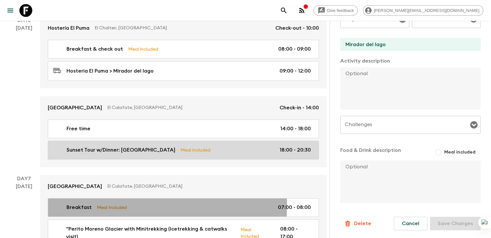
type input "Breakfast"
type input "Calafate Parque"
checkbox input "true"
type input "Day 7"
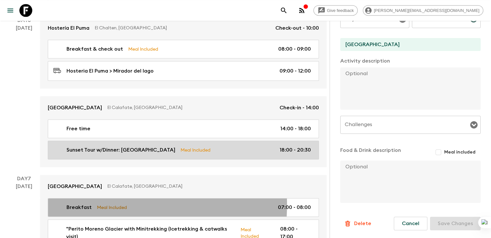
type input "07:00"
type input "Day 7"
type input "08:00"
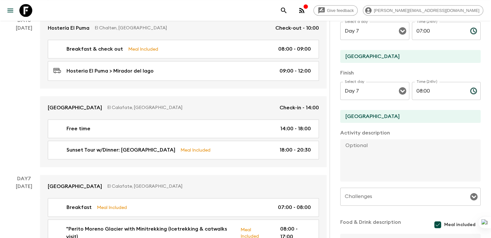
scroll to position [91, 0]
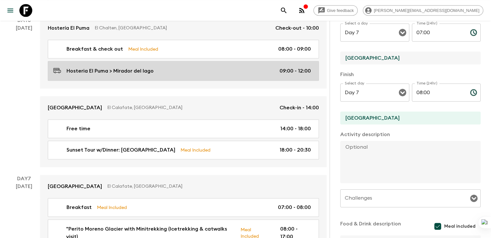
drag, startPoint x: 385, startPoint y: 61, endPoint x: 285, endPoint y: 59, distance: 99.4
paste input "Mirador del lago"
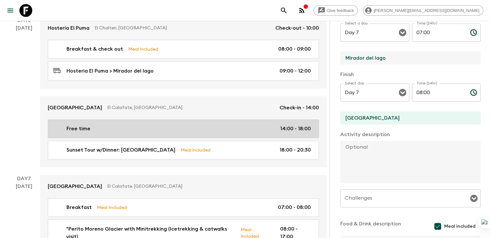
type input "Mirador del lago"
drag, startPoint x: 261, startPoint y: 116, endPoint x: 242, endPoint y: 115, distance: 18.4
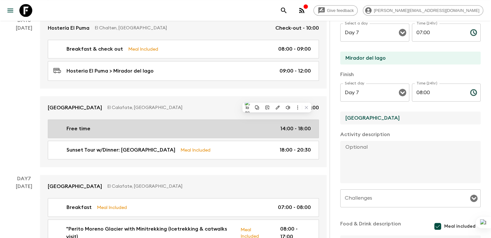
paste input "Mirador del lago"
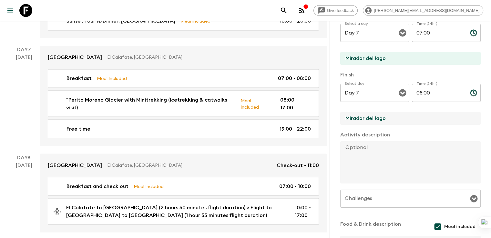
scroll to position [155, 0]
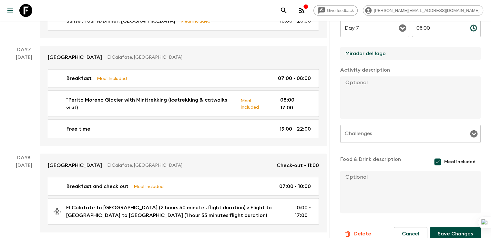
type input "Mirador del lago"
click at [458, 231] on button "Save Changes" at bounding box center [455, 234] width 51 height 14
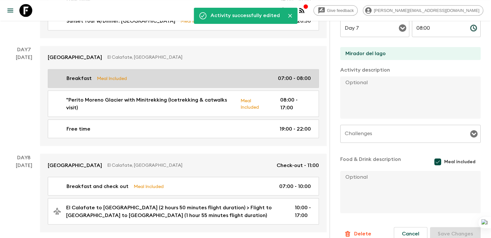
click at [77, 75] on p "Breakfast" at bounding box center [78, 79] width 25 height 8
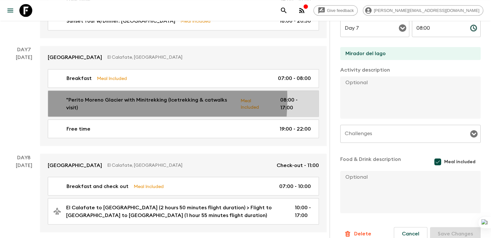
click at [81, 96] on p ""Perito Moreno Glacier with Minitrekking (Icetrekking & catwalks visit)" at bounding box center [150, 103] width 169 height 15
type input ""Perito Moreno Glacier with Minitrekking (Icetrekking & catwalks visit)"
type input "Los Glaciares National Park"
type textarea "Private Transfer & Guide - Shared activity: Boat & Icetrek (Guide does not emba…"
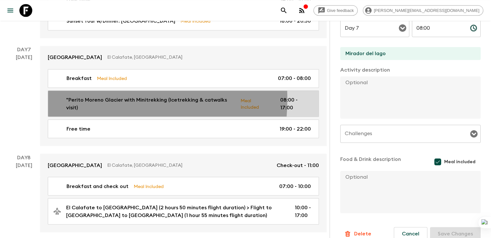
type textarea "Box Lunch Box Lunch includes: 1 gourmet sandwich, 1 quiche, 1 seasonal fruit, 1…"
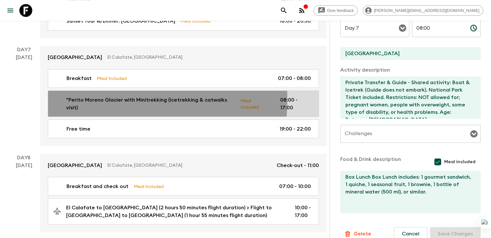
type input "08:00"
type input "17:00"
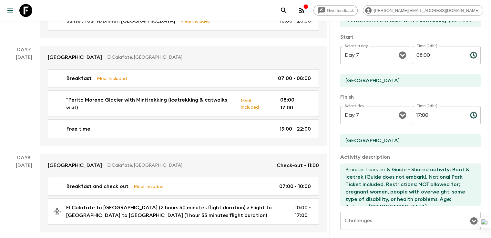
scroll to position [55, 0]
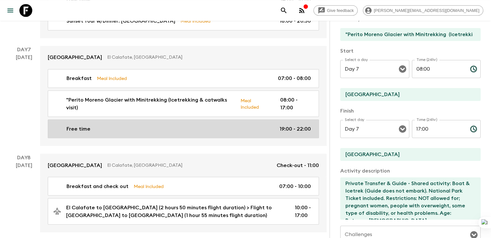
click at [99, 125] on div "Free time 19:00 - 22:00" at bounding box center [181, 129] width 257 height 8
type input "Free time"
type input "Calafate Parque"
checkbox input "false"
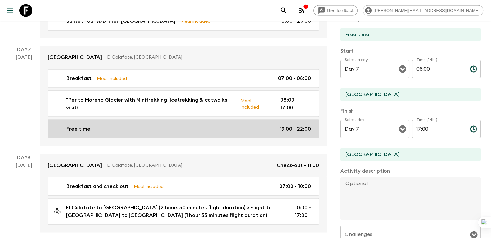
type input "19:00"
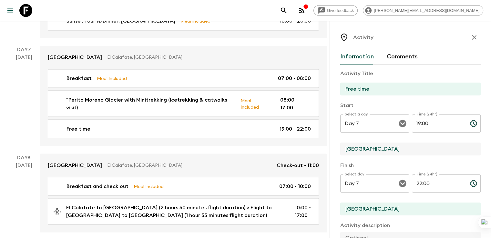
drag, startPoint x: 356, startPoint y: 149, endPoint x: 309, endPoint y: 140, distance: 47.5
click at [340, 140] on div "Start Select a day Day 7 Select a day ​ Time (24hr) 19:00 Time (24hr) ​ Calafat…" at bounding box center [410, 129] width 140 height 55
paste input "Mirador del lago"
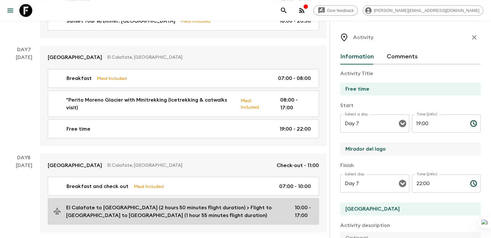
drag, startPoint x: 353, startPoint y: 209, endPoint x: 276, endPoint y: 198, distance: 77.5
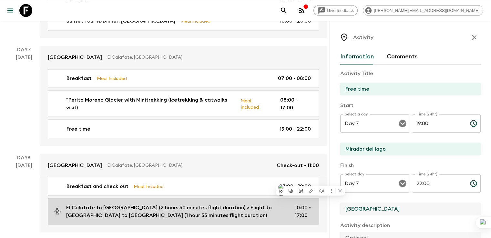
paste input "Mirador del lago"
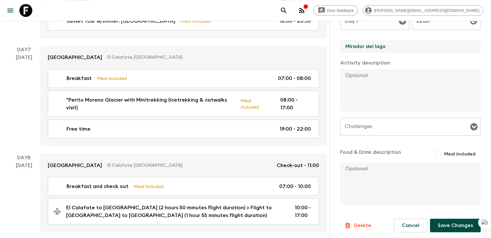
scroll to position [165, 0]
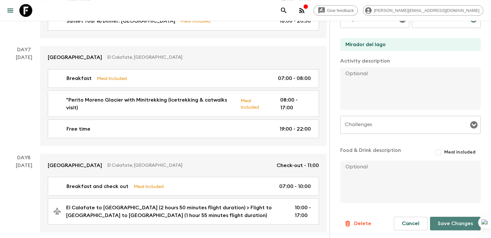
click at [454, 221] on button "Save Changes" at bounding box center [455, 224] width 51 height 14
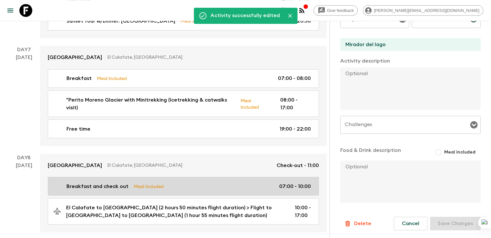
click at [98, 182] on p "Breakfast and check out" at bounding box center [97, 186] width 62 height 8
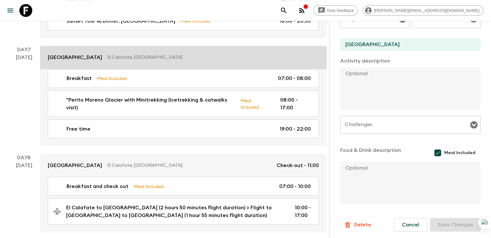
click at [329, 45] on div "Activity Information Comments Activity Title Breakfast and check out Start Sele…" at bounding box center [409, 140] width 161 height 238
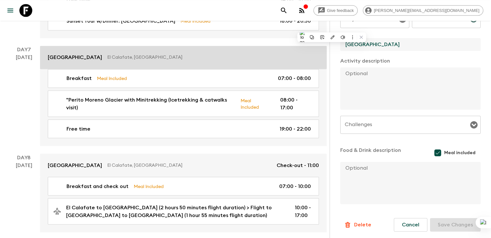
paste input "Mirador del lago"
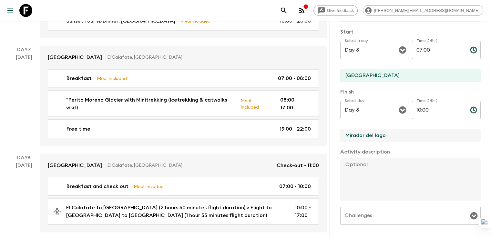
scroll to position [59, 0]
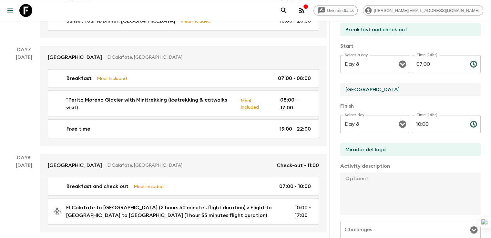
drag, startPoint x: 365, startPoint y: 90, endPoint x: 311, endPoint y: 86, distance: 53.7
click at [340, 86] on input "Calafate Parque" at bounding box center [407, 89] width 135 height 13
paste input "Mirador del lago"
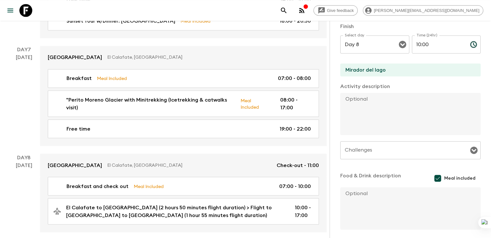
scroll to position [166, 0]
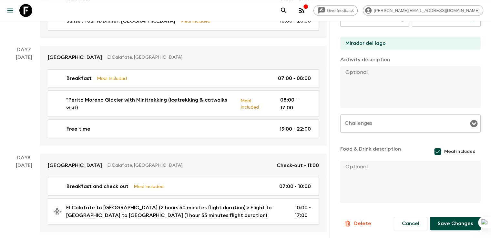
click at [434, 224] on button "Save Changes" at bounding box center [455, 224] width 51 height 14
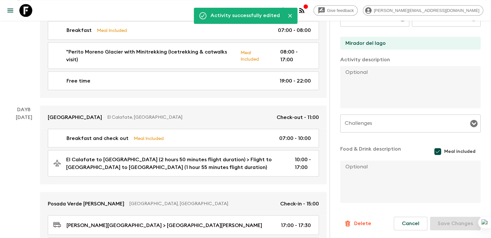
scroll to position [1212, 0]
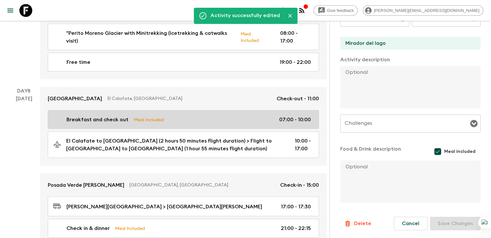
click at [96, 115] on p "Breakfast and check out" at bounding box center [97, 119] width 62 height 8
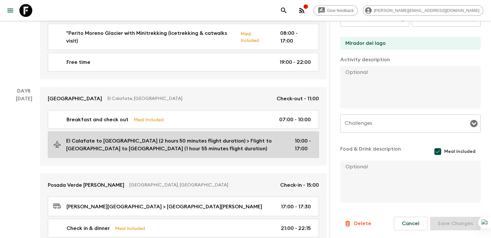
click at [99, 137] on p "El Calafate to [GEOGRAPHIC_DATA] (2 hours 50 minutes flight duration) > Flight …" at bounding box center [175, 144] width 218 height 15
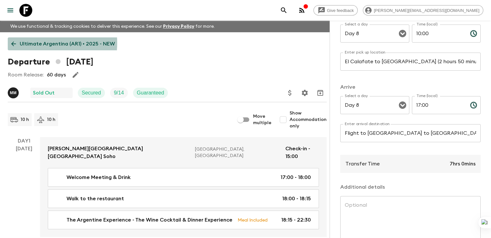
click at [20, 43] on p "Ultimate Argentina (AR1) • 2025 - NEW" at bounding box center [67, 44] width 95 height 8
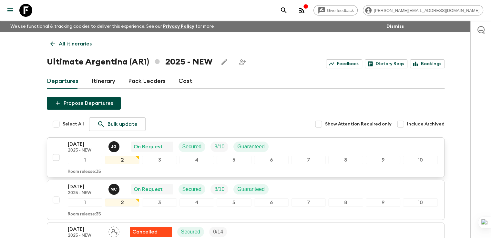
click at [86, 141] on p "16 Oct 2025" at bounding box center [85, 144] width 35 height 8
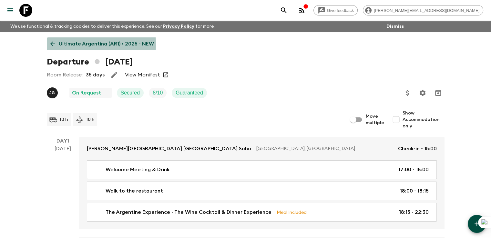
click at [54, 45] on icon at bounding box center [52, 43] width 7 height 7
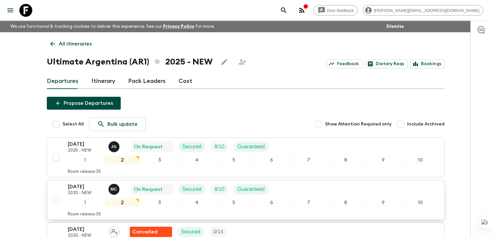
click at [81, 186] on p "19 Oct 2025" at bounding box center [85, 187] width 35 height 8
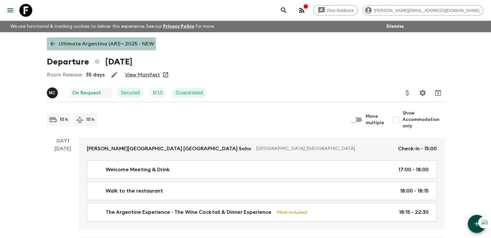
click at [59, 44] on p "Ultimate Argentina (AR1) • 2025 - NEW" at bounding box center [106, 44] width 95 height 8
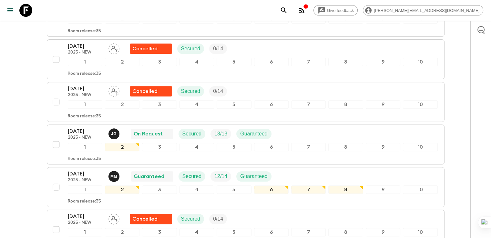
scroll to position [235, 0]
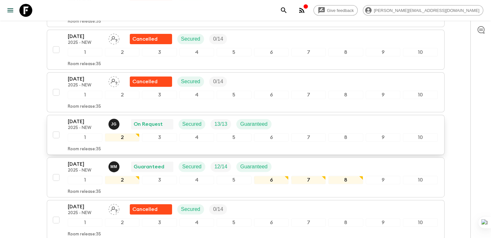
click at [81, 126] on p "2025 - NEW" at bounding box center [85, 127] width 35 height 5
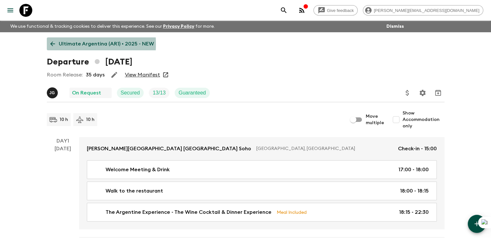
click at [55, 44] on icon at bounding box center [52, 43] width 7 height 7
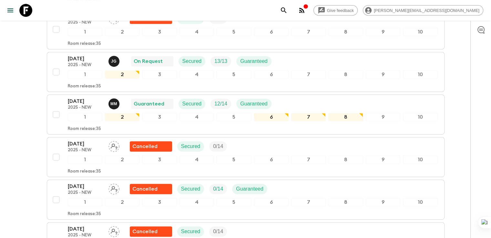
scroll to position [307, 0]
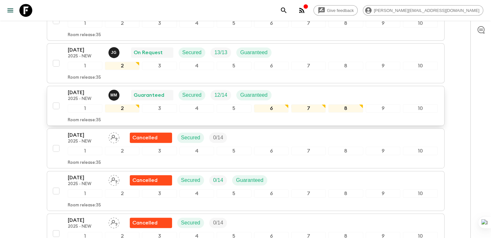
click at [80, 92] on p "22 Nov 2025" at bounding box center [85, 93] width 35 height 8
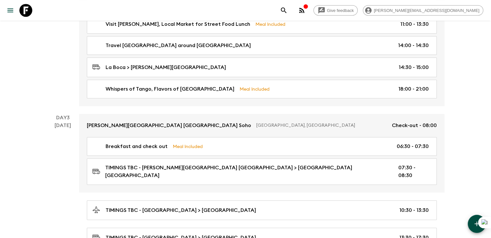
scroll to position [357, 0]
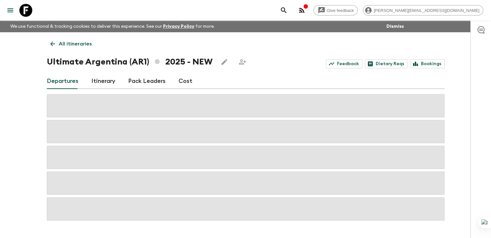
click at [74, 47] on p "All itineraries" at bounding box center [75, 44] width 33 height 8
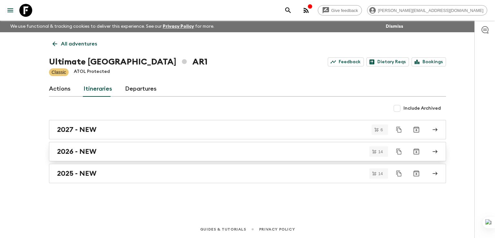
click at [66, 153] on h2 "2026 - NEW" at bounding box center [76, 151] width 39 height 8
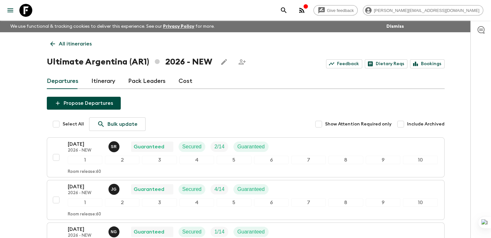
click at [103, 78] on link "Itinerary" at bounding box center [103, 81] width 24 height 15
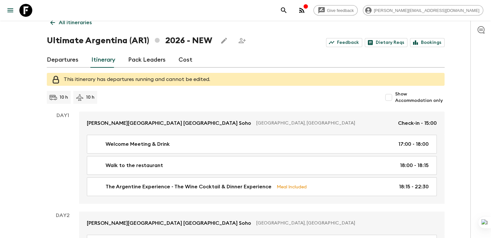
scroll to position [32, 0]
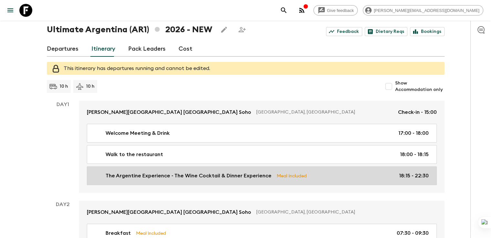
click at [262, 178] on p "The Argentine Experience - The Wine Cocktail & Dinner Experience" at bounding box center [188, 176] width 166 height 8
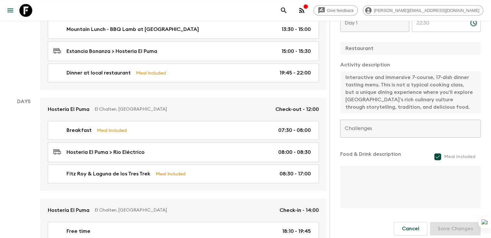
scroll to position [816, 0]
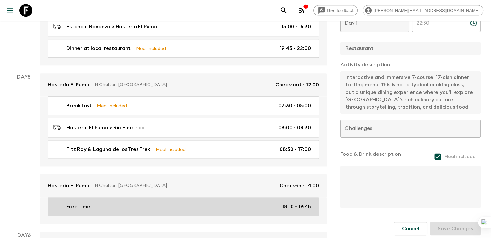
click at [75, 203] on p "Free time" at bounding box center [78, 207] width 24 height 8
type input "Free time"
type input "Hosteria El Puma"
type textarea "Options for guests during free time: It is possible for them to do an afternoon…"
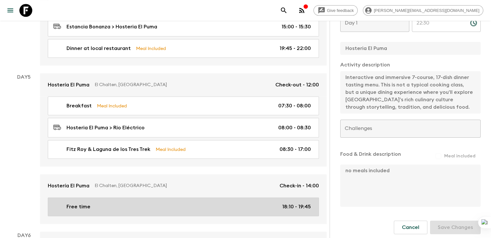
checkbox input "false"
type textarea "no meals included"
type input "Day 5"
type input "18:10"
type input "Day 5"
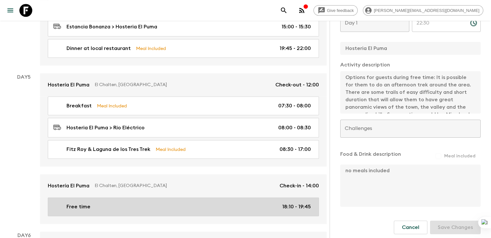
type input "19:45"
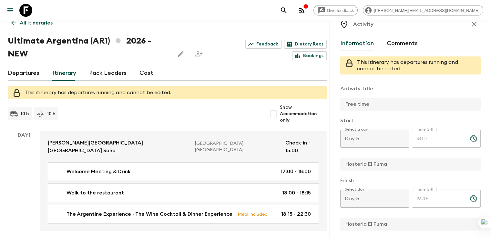
scroll to position [19, 0]
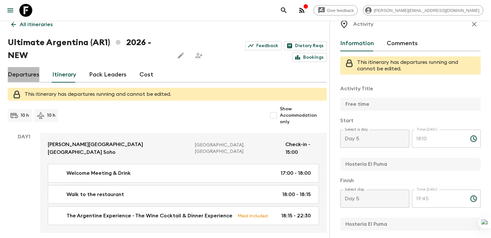
click at [20, 74] on link "Departures" at bounding box center [24, 74] width 32 height 15
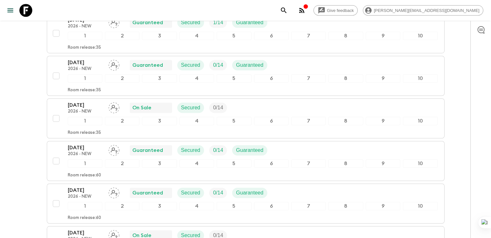
scroll to position [464, 0]
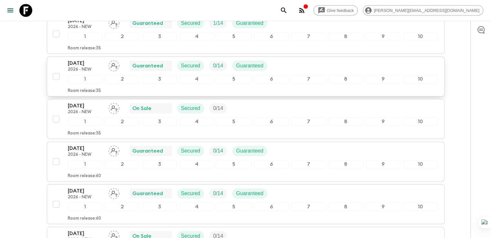
click at [79, 60] on p "[DATE]" at bounding box center [85, 63] width 35 height 8
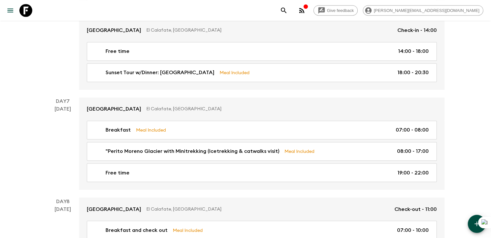
scroll to position [1092, 0]
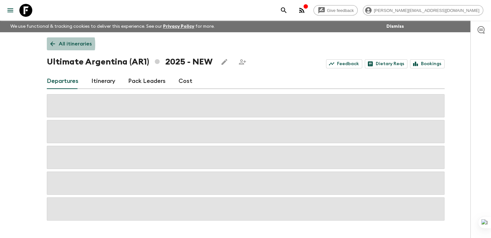
click at [49, 45] on icon at bounding box center [52, 43] width 7 height 7
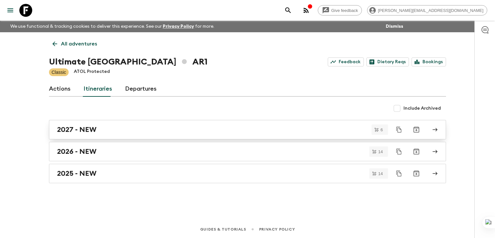
click at [79, 128] on h2 "2027 - NEW" at bounding box center [76, 129] width 39 height 8
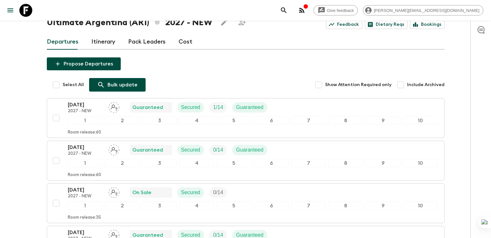
scroll to position [32, 0]
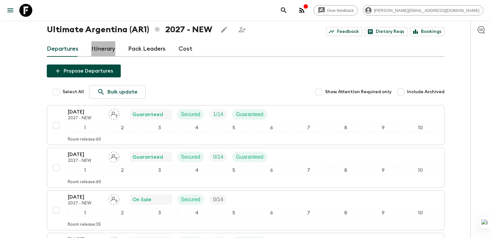
click at [107, 49] on link "Itinerary" at bounding box center [103, 48] width 24 height 15
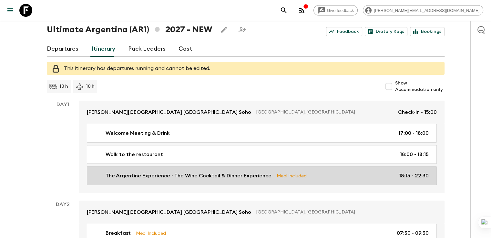
click at [216, 174] on p "The Argentine Experience - The Wine Cocktail & Dinner Experience" at bounding box center [188, 176] width 166 height 8
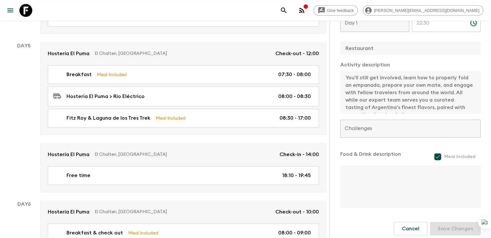
scroll to position [830, 0]
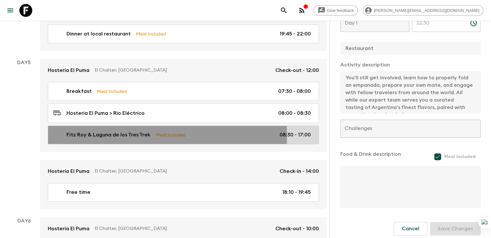
click at [83, 131] on p "Fitz Roy & Laguna de los Tres Trek" at bounding box center [108, 135] width 84 height 8
type input "Fitz Roy & Laguna de los Tres Trek"
type input "El Chalten"
type textarea "Trekking Guide at disposal for the day. 1 guide every 14 guests maximum. Diffic…"
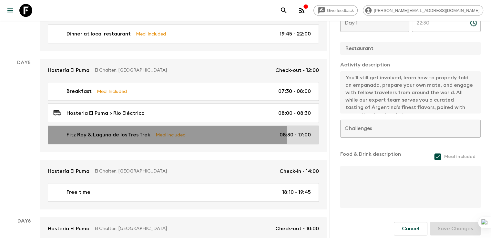
type textarea "Box Lunch includes: 1 sandwich + 1 empanada+ 1 brownie, 1 fruit, napkins, 1 bot…"
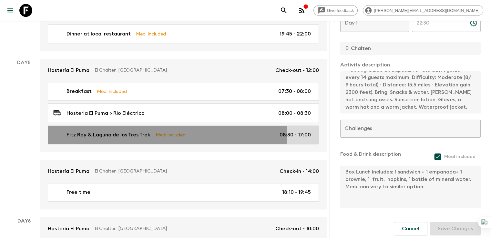
type input "Day 5"
type input "08:30"
type input "Day 5"
type input "17:00"
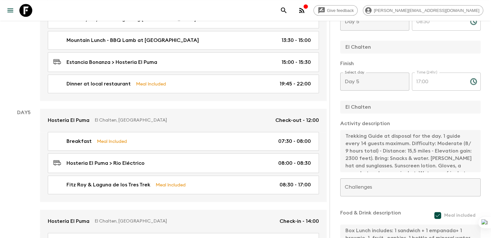
scroll to position [132, 0]
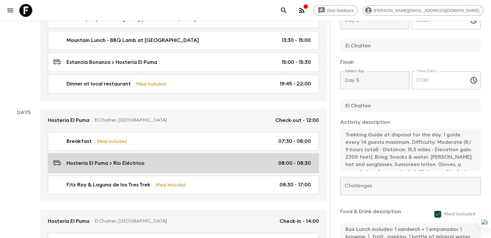
click at [129, 159] on p "Hosteria El Puma > Rio Eléctrico" at bounding box center [105, 163] width 78 height 8
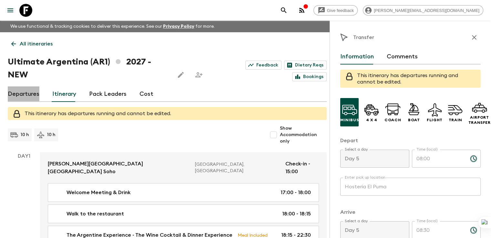
click at [16, 92] on link "Departures" at bounding box center [24, 93] width 32 height 15
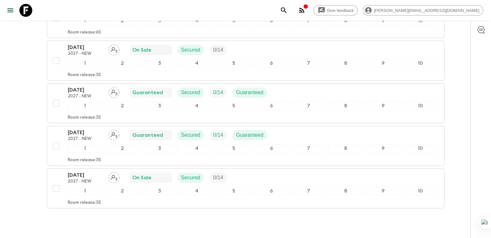
scroll to position [194, 0]
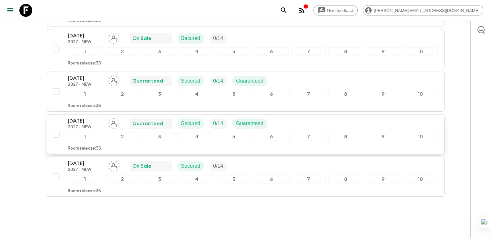
click at [78, 117] on p "08 Apr 2027" at bounding box center [85, 121] width 35 height 8
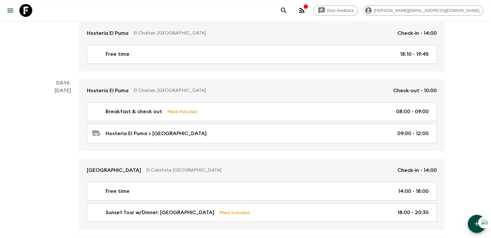
scroll to position [939, 0]
